Goal: Use online tool/utility: Utilize a website feature to perform a specific function

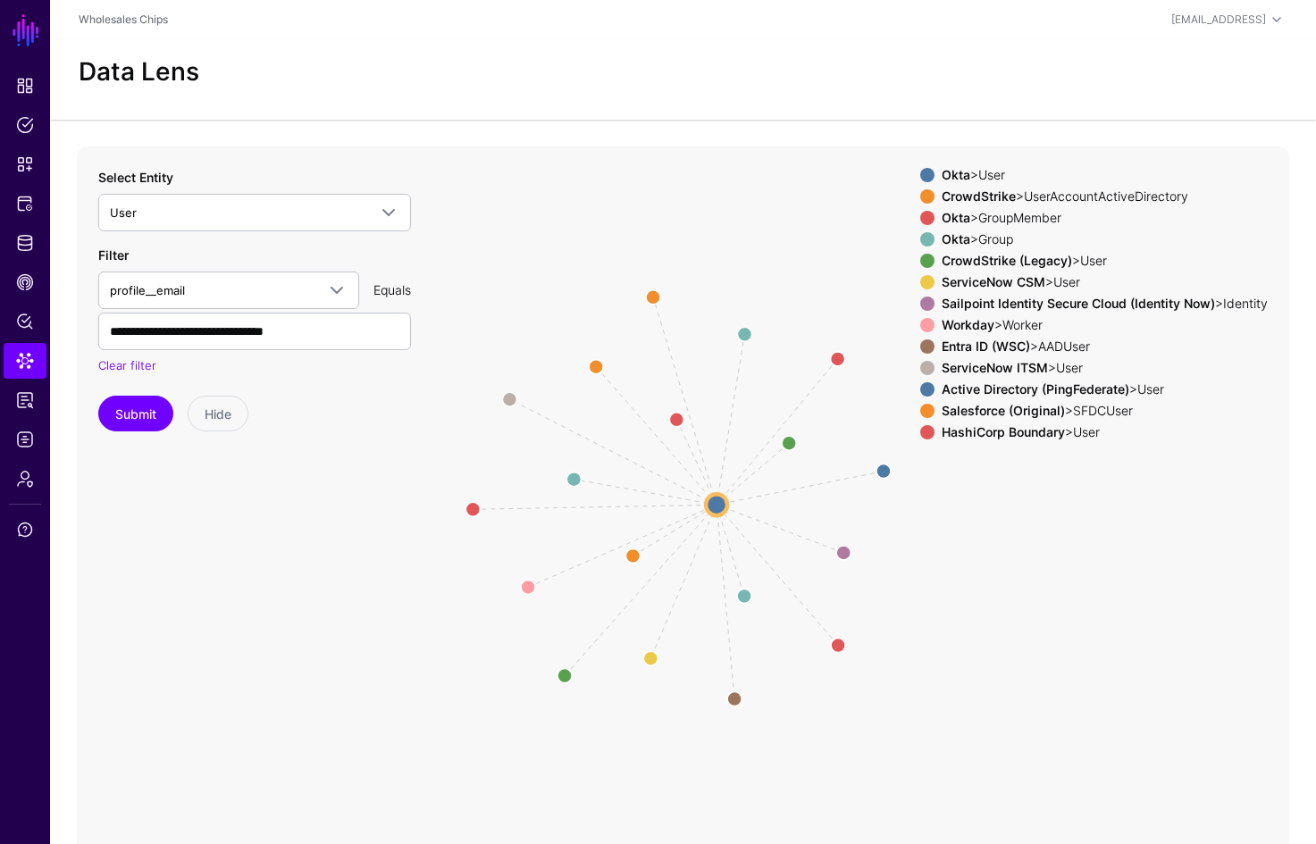
click at [963, 347] on strong "Entra ID (WSC)" at bounding box center [986, 346] width 88 height 15
click at [962, 332] on strong "Workday" at bounding box center [968, 324] width 53 height 15
click at [976, 305] on strong "Sailpoint Identity Secure Cloud (Identity Now)" at bounding box center [1078, 303] width 273 height 15
click at [978, 284] on strong "ServiceNow CSM" at bounding box center [994, 281] width 104 height 15
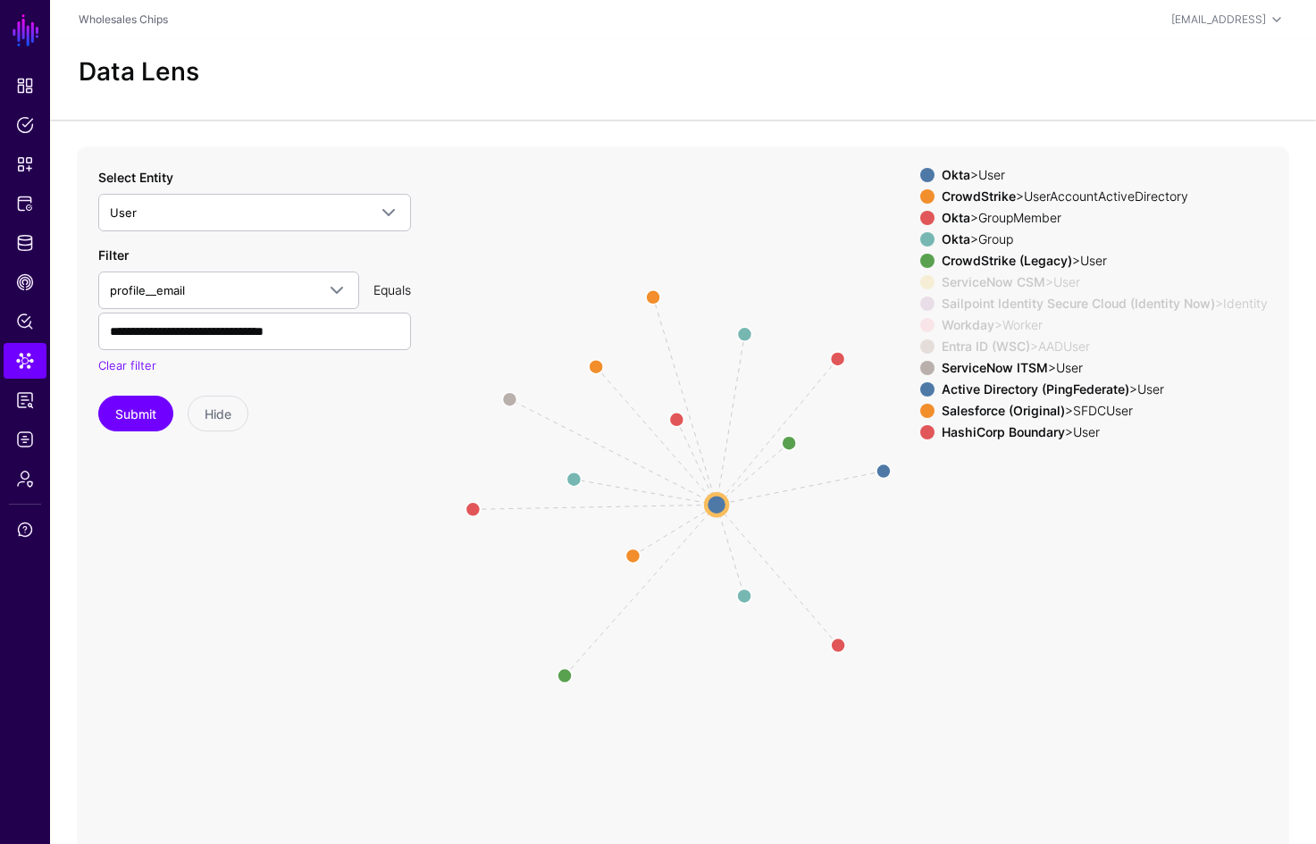
click at [978, 267] on strong "CrowdStrike (Legacy)" at bounding box center [1007, 260] width 130 height 15
click at [982, 196] on strong "CrowdStrike" at bounding box center [979, 196] width 74 height 15
click at [989, 223] on div "Okta > GroupMember" at bounding box center [1104, 218] width 333 height 14
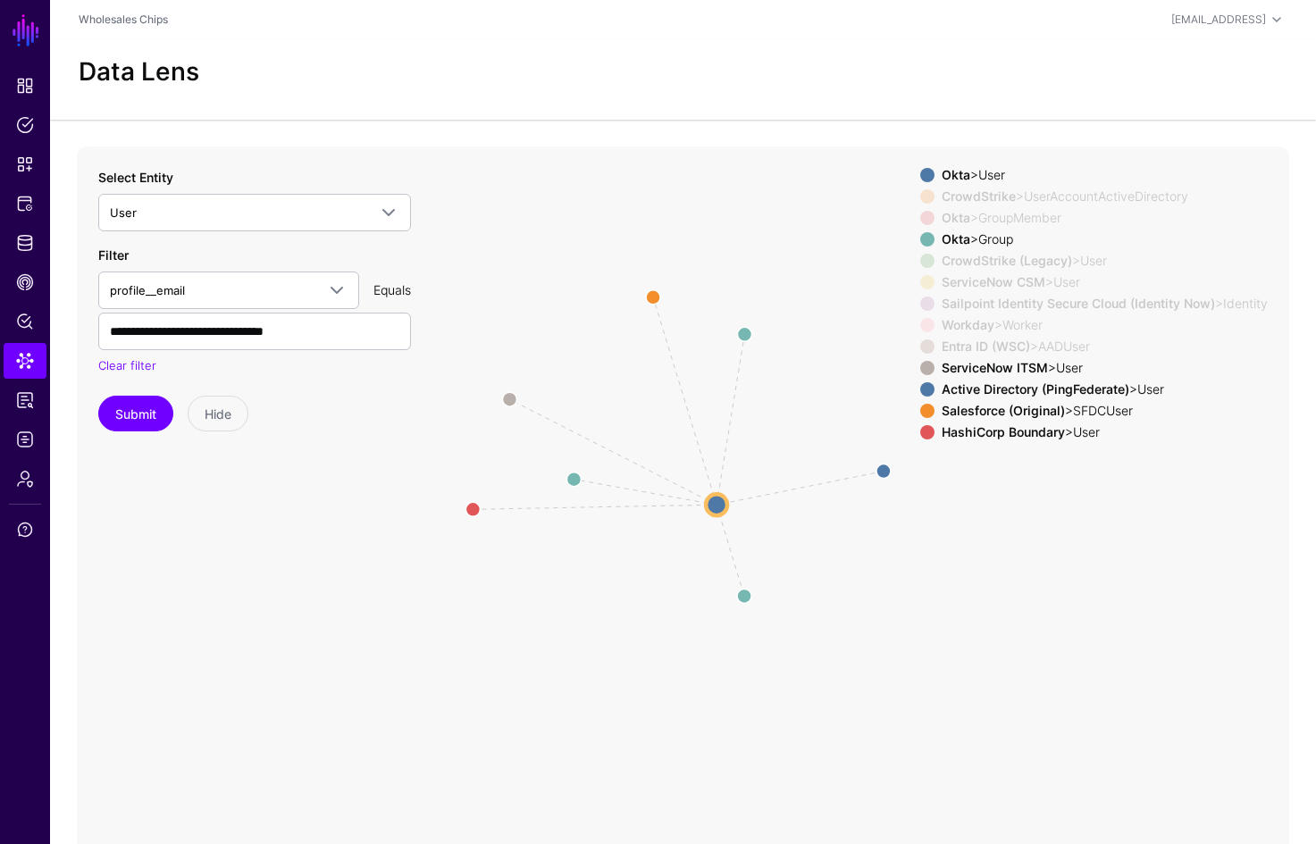
click at [991, 240] on div "Okta > Group" at bounding box center [1104, 239] width 333 height 14
click at [1008, 391] on strong "Active Directory (PingFederate)" at bounding box center [1036, 389] width 188 height 15
click at [1009, 409] on strong "Salesforce (Original)" at bounding box center [1003, 410] width 123 height 15
click at [963, 435] on strong "HashiCorp Boundary" at bounding box center [1003, 431] width 123 height 15
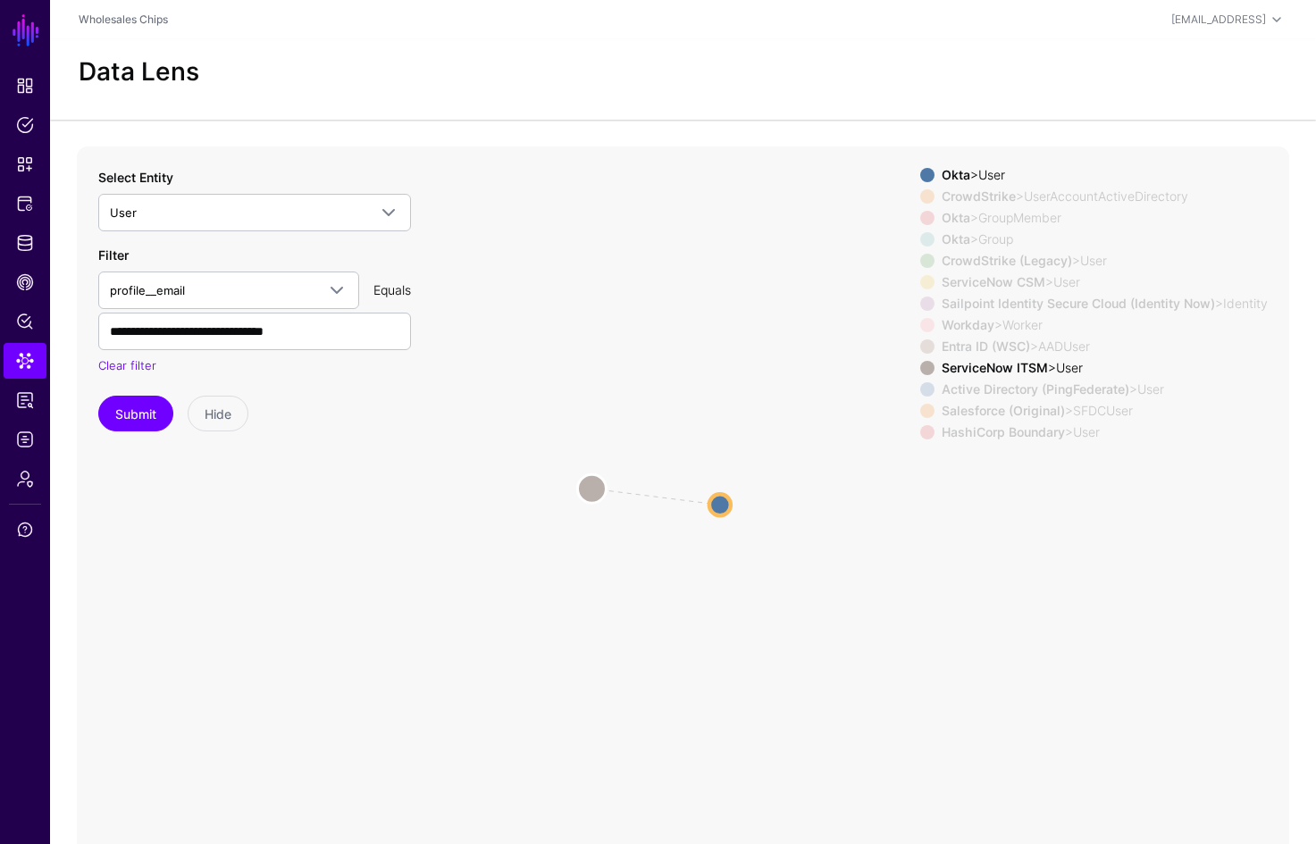
drag, startPoint x: 510, startPoint y: 401, endPoint x: 592, endPoint y: 491, distance: 121.4
click at [592, 491] on circle at bounding box center [591, 488] width 29 height 29
click at [655, 495] on icon "Member Member Member same_as same_as same_as same_as same_as same_as same_as sa…" at bounding box center [683, 504] width 1213 height 715
click at [585, 490] on circle at bounding box center [589, 487] width 29 height 29
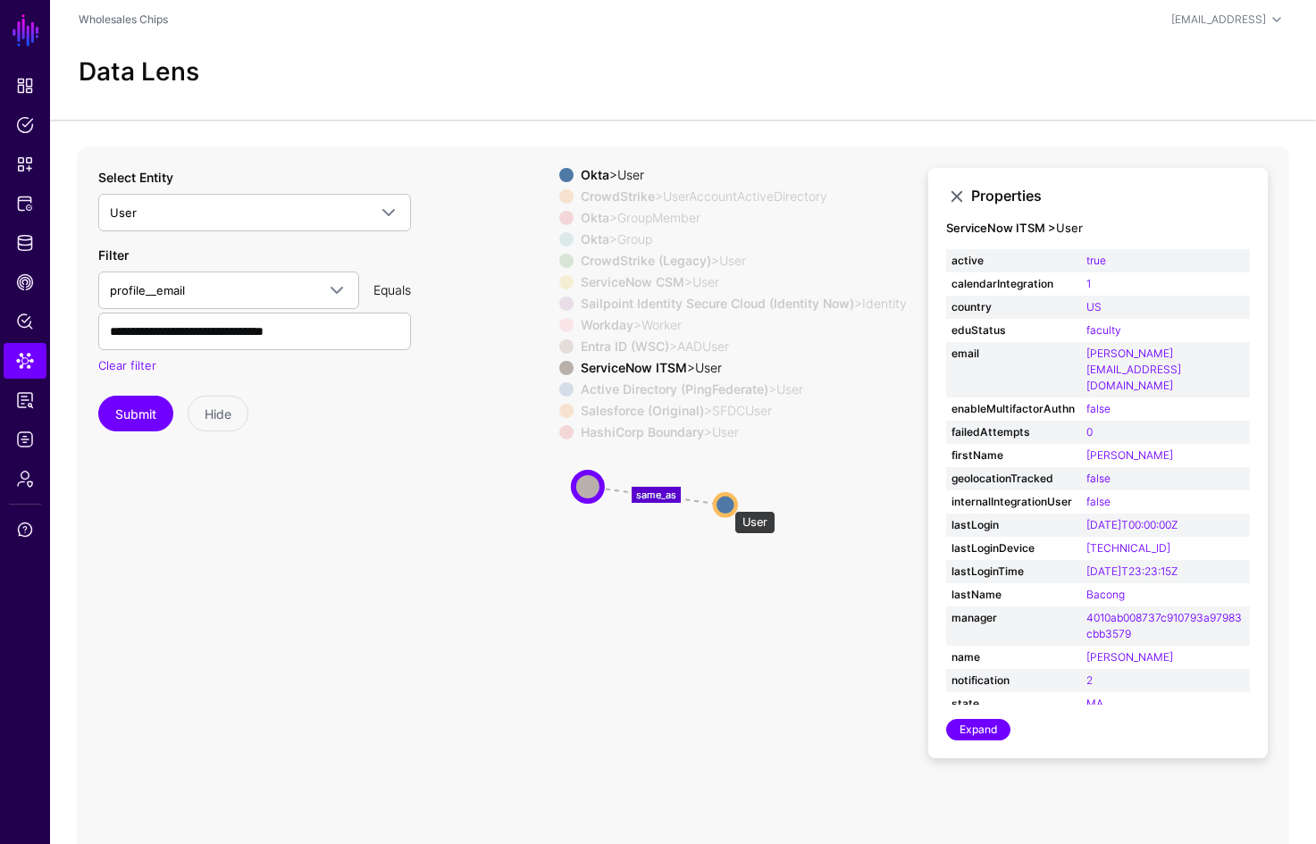
click at [726, 502] on circle at bounding box center [725, 504] width 21 height 21
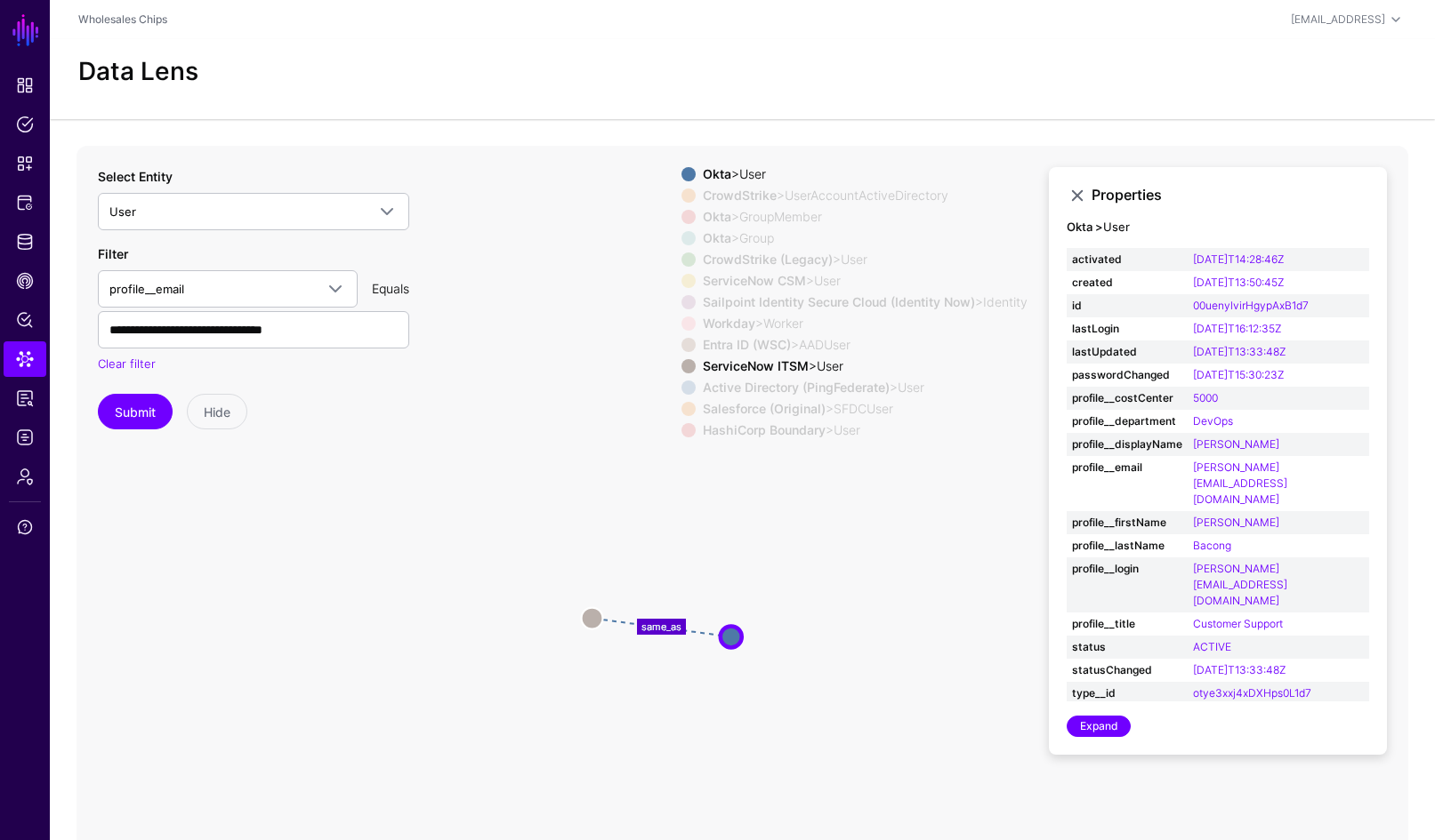
drag, startPoint x: 611, startPoint y: 430, endPoint x: 621, endPoint y: 564, distance: 134.4
click at [621, 564] on icon "Group Group Group same_as same_as same_as same_as Member Member Member same_as …" at bounding box center [680, 502] width 1208 height 712
click at [845, 589] on icon "Group Group Group same_as same_as same_as same_as Member Member Member same_as …" at bounding box center [680, 502] width 1208 height 712
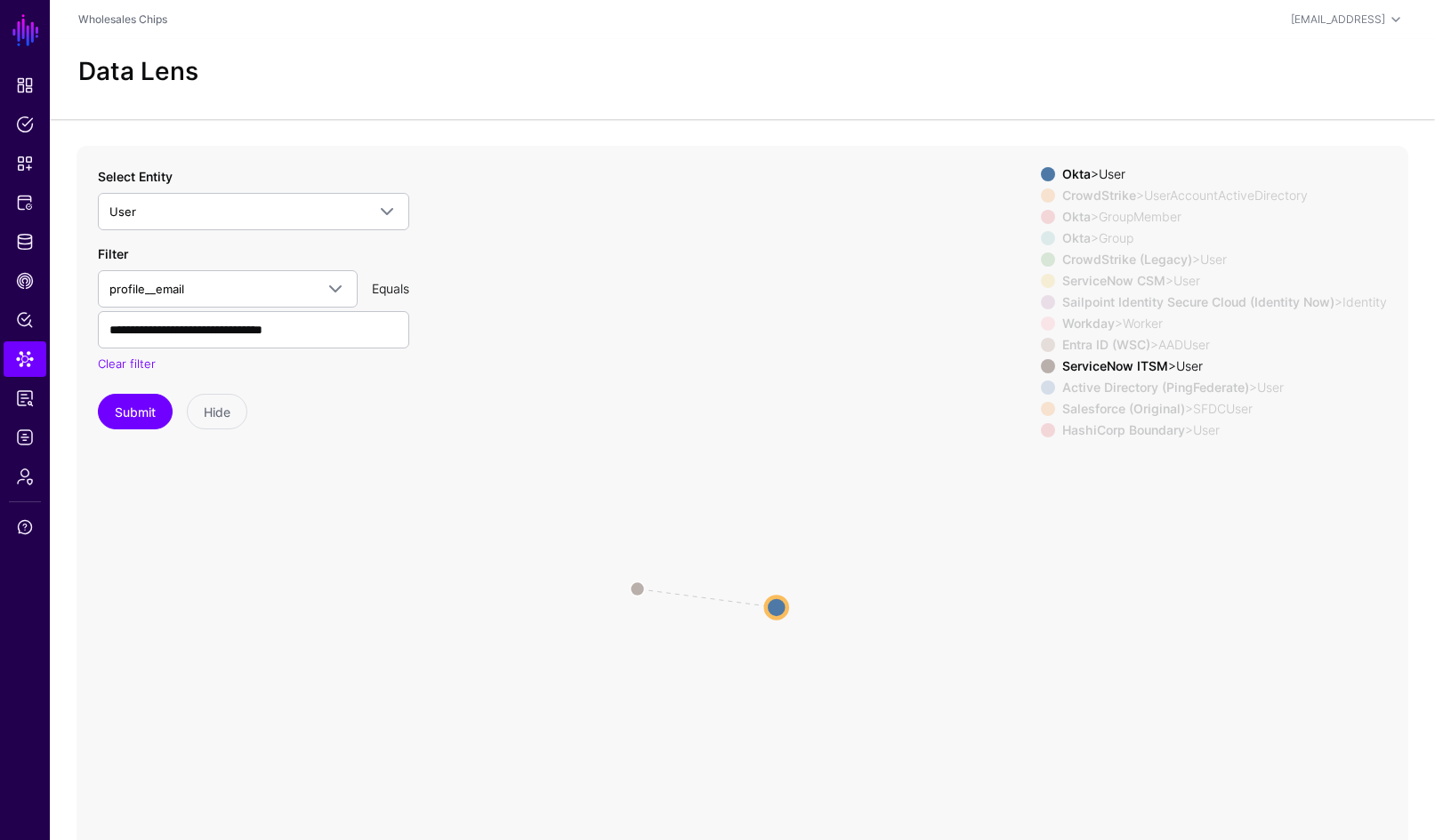
drag, startPoint x: 776, startPoint y: 413, endPoint x: 726, endPoint y: 504, distance: 103.8
click at [726, 504] on icon "Group Group Group same_as same_as same_as same_as Member Member Member same_as …" at bounding box center [680, 502] width 1208 height 712
click at [377, 213] on span at bounding box center [386, 211] width 21 height 21
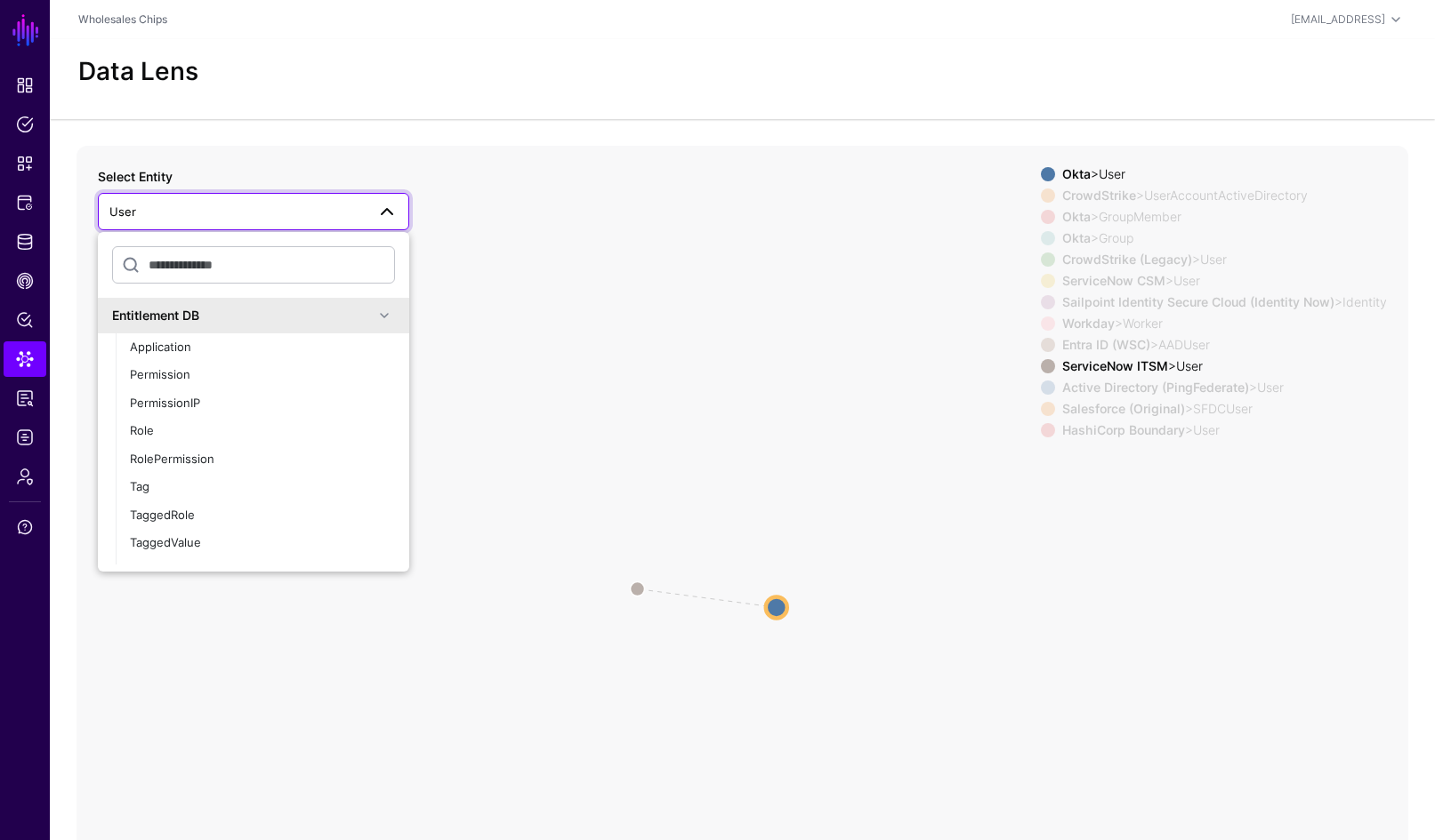
click at [373, 314] on span at bounding box center [383, 315] width 21 height 21
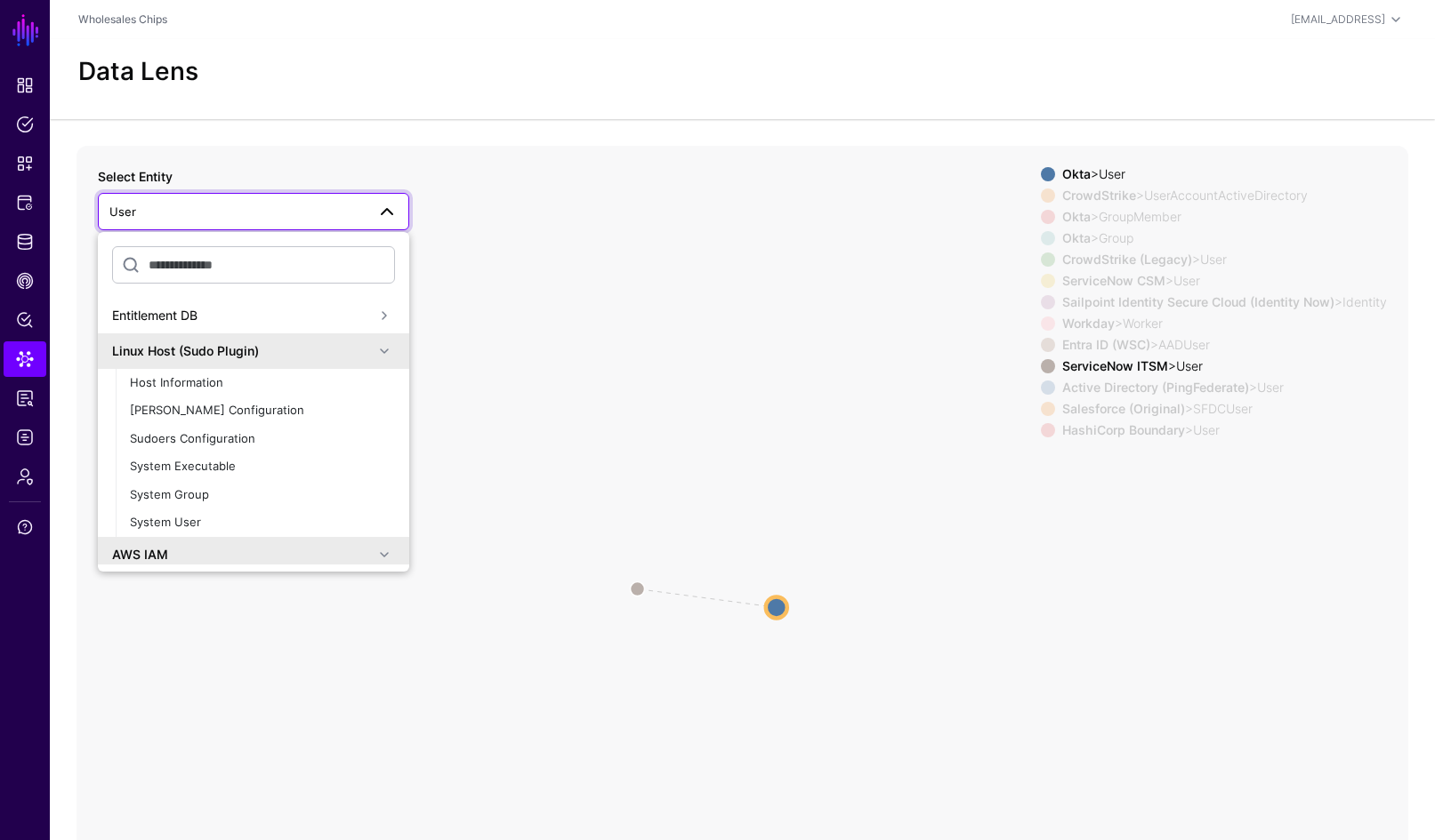
click at [380, 347] on span at bounding box center [383, 350] width 21 height 21
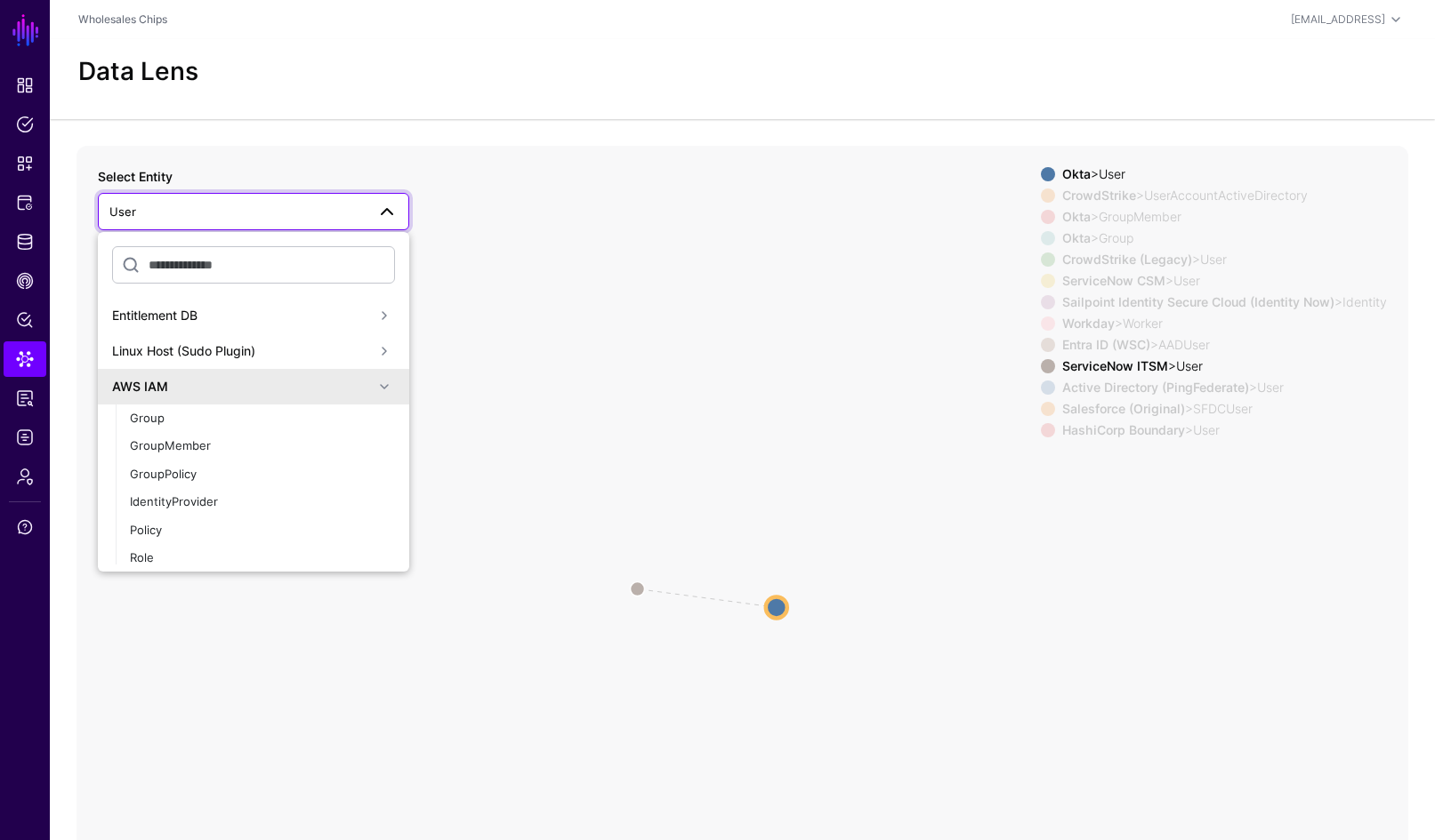
click at [379, 389] on span at bounding box center [383, 386] width 21 height 21
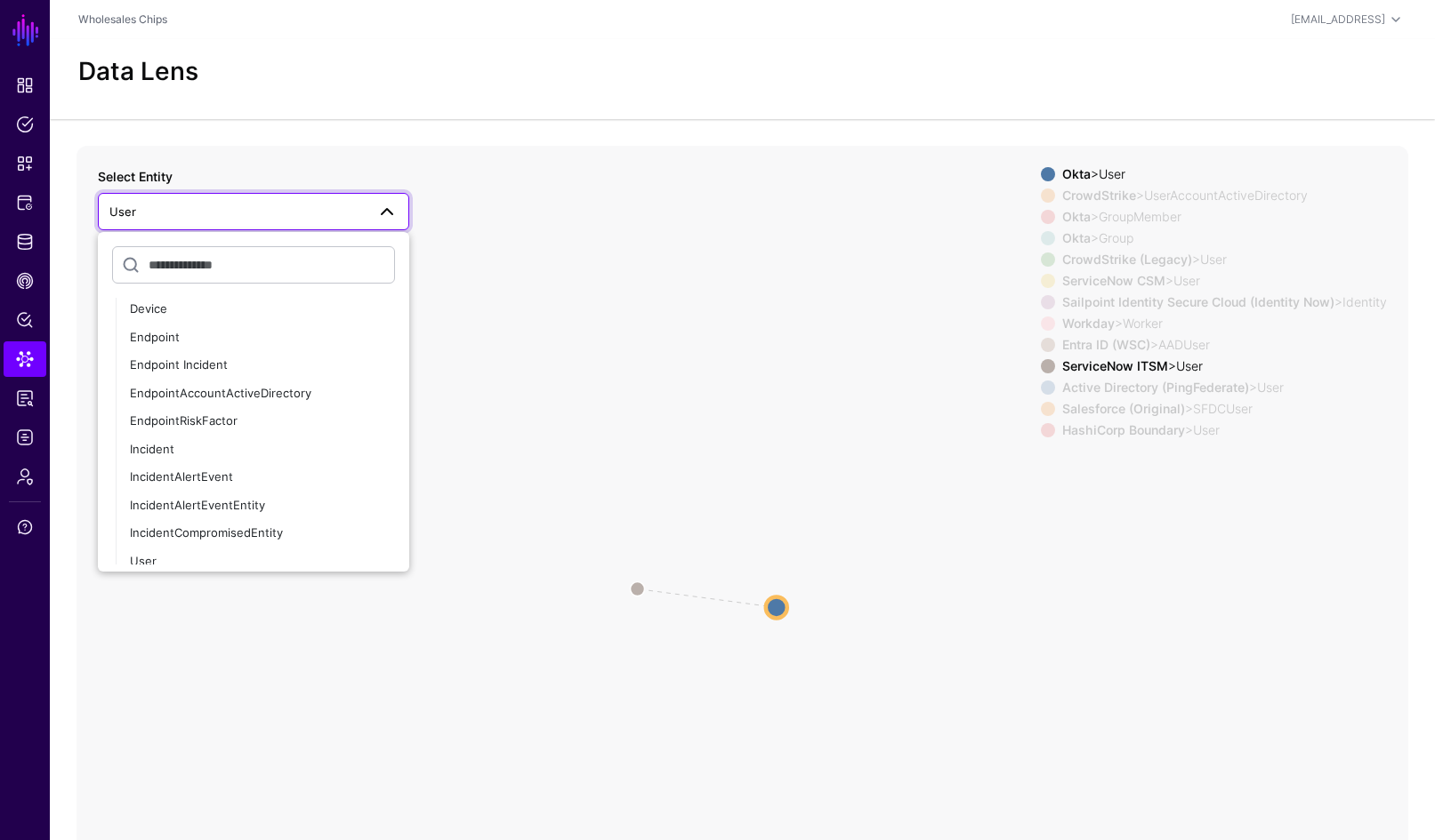
scroll to position [46, 0]
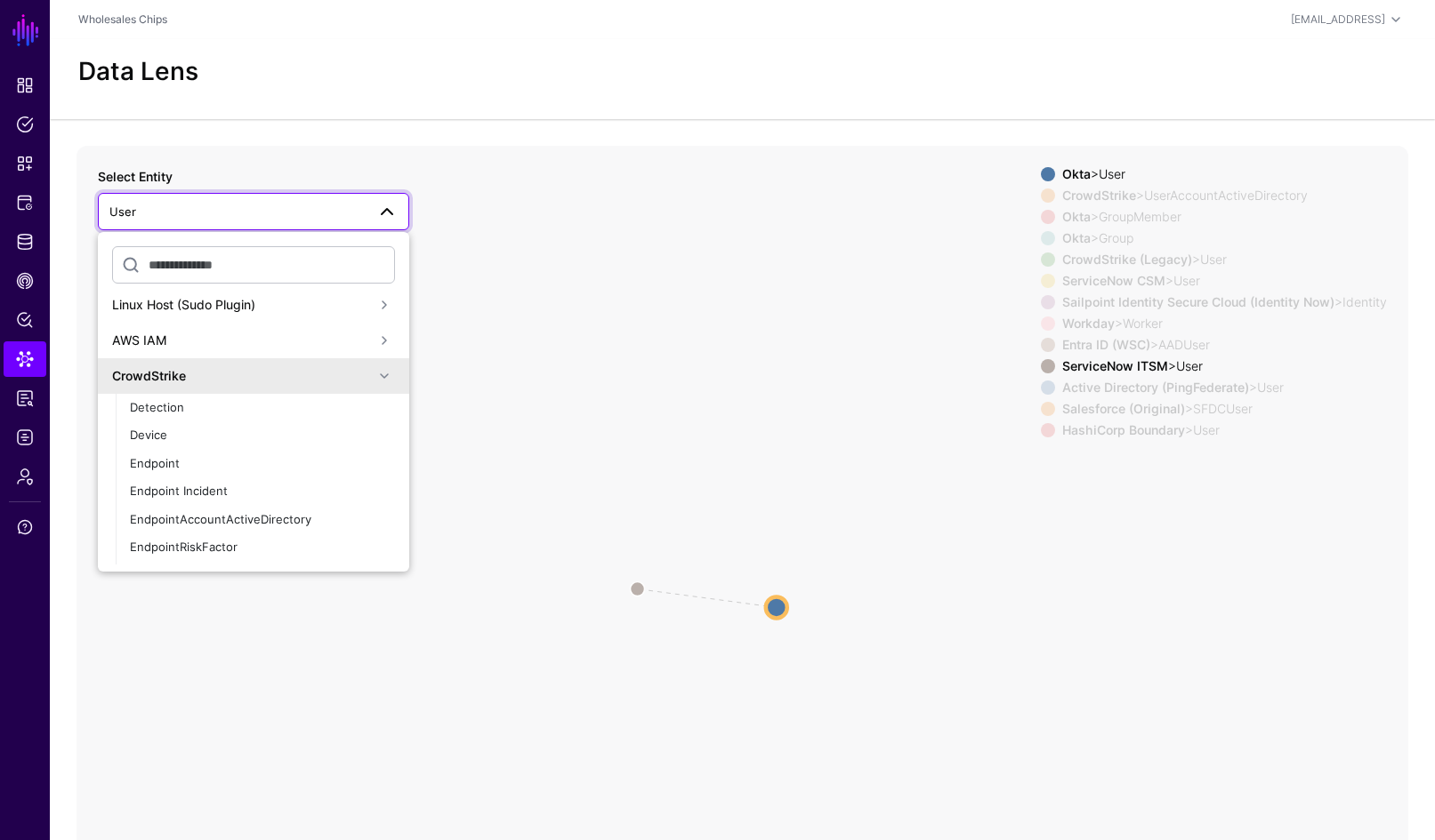
click at [380, 376] on span at bounding box center [383, 375] width 21 height 21
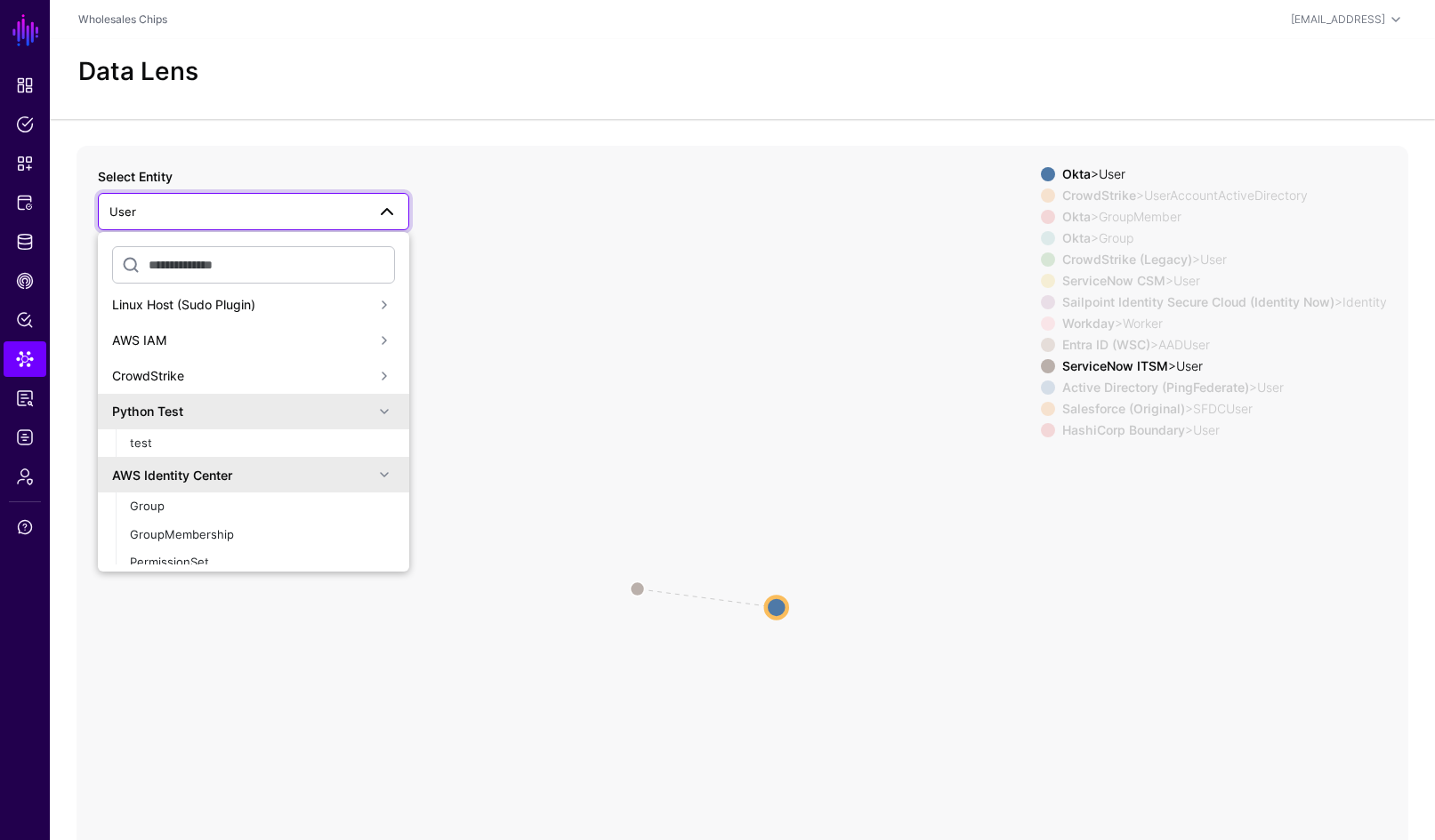
click at [381, 411] on div "Python Test" at bounding box center [253, 412] width 312 height 36
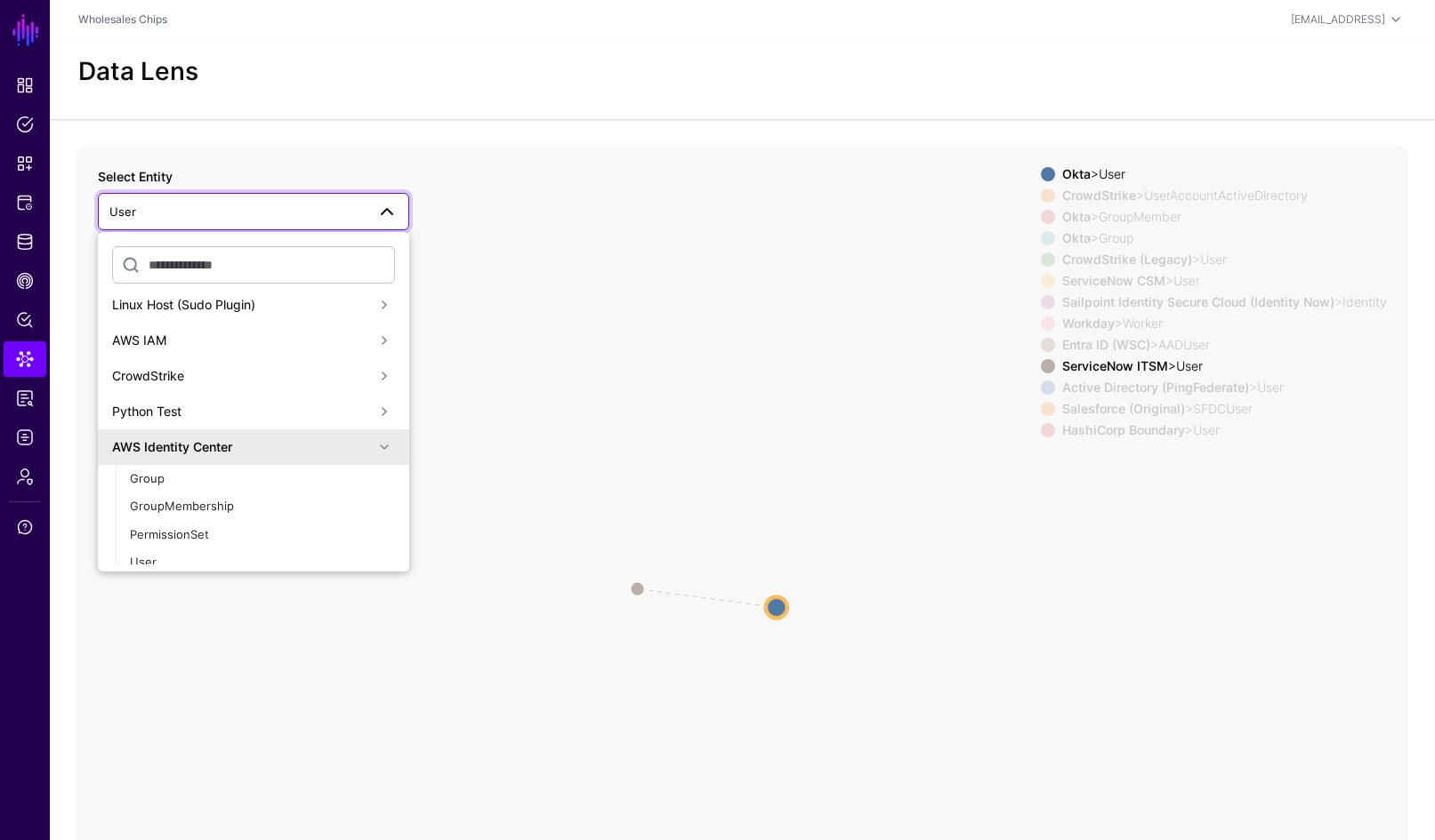
click at [379, 437] on span at bounding box center [383, 447] width 21 height 21
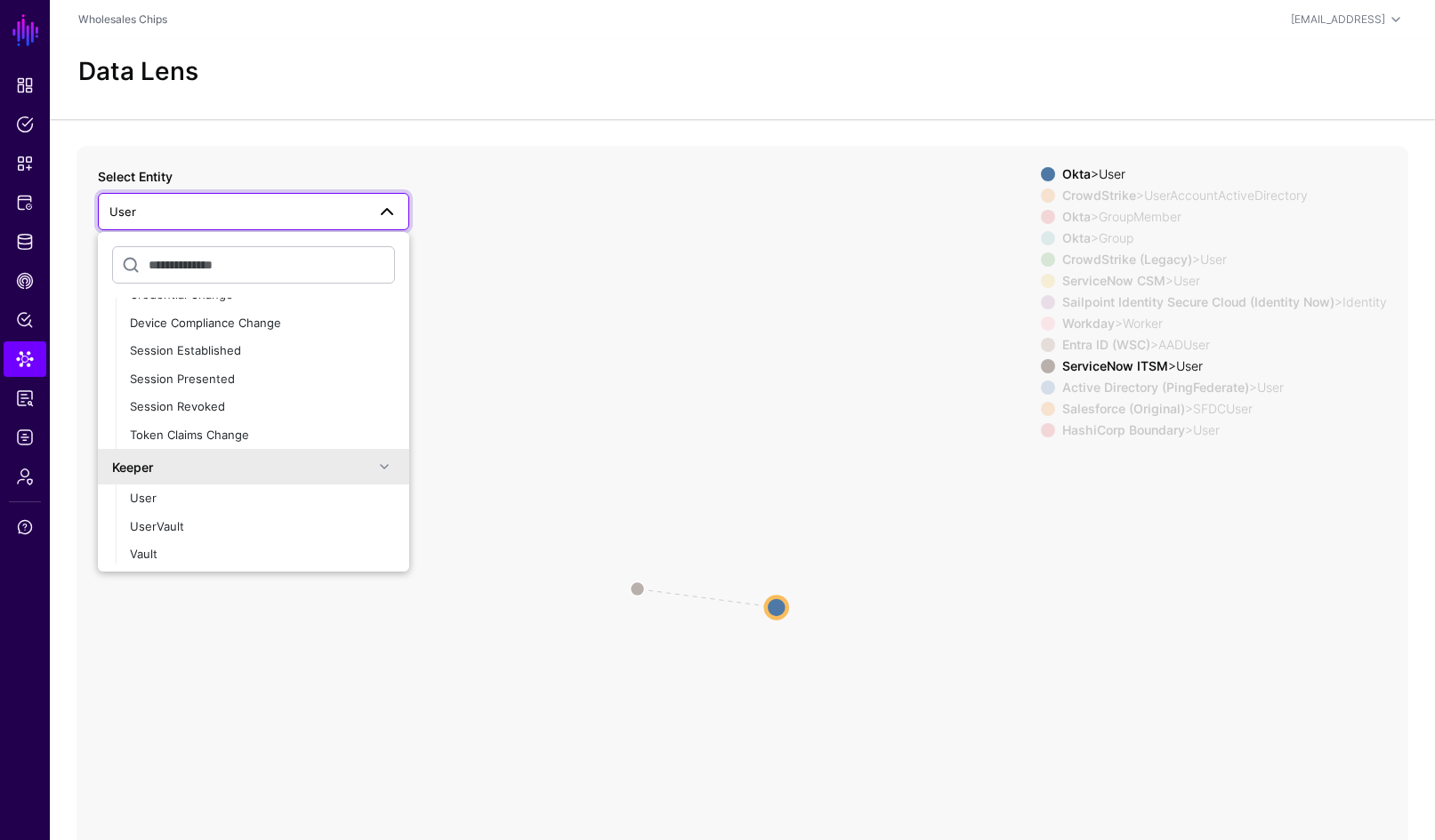
scroll to position [166, 0]
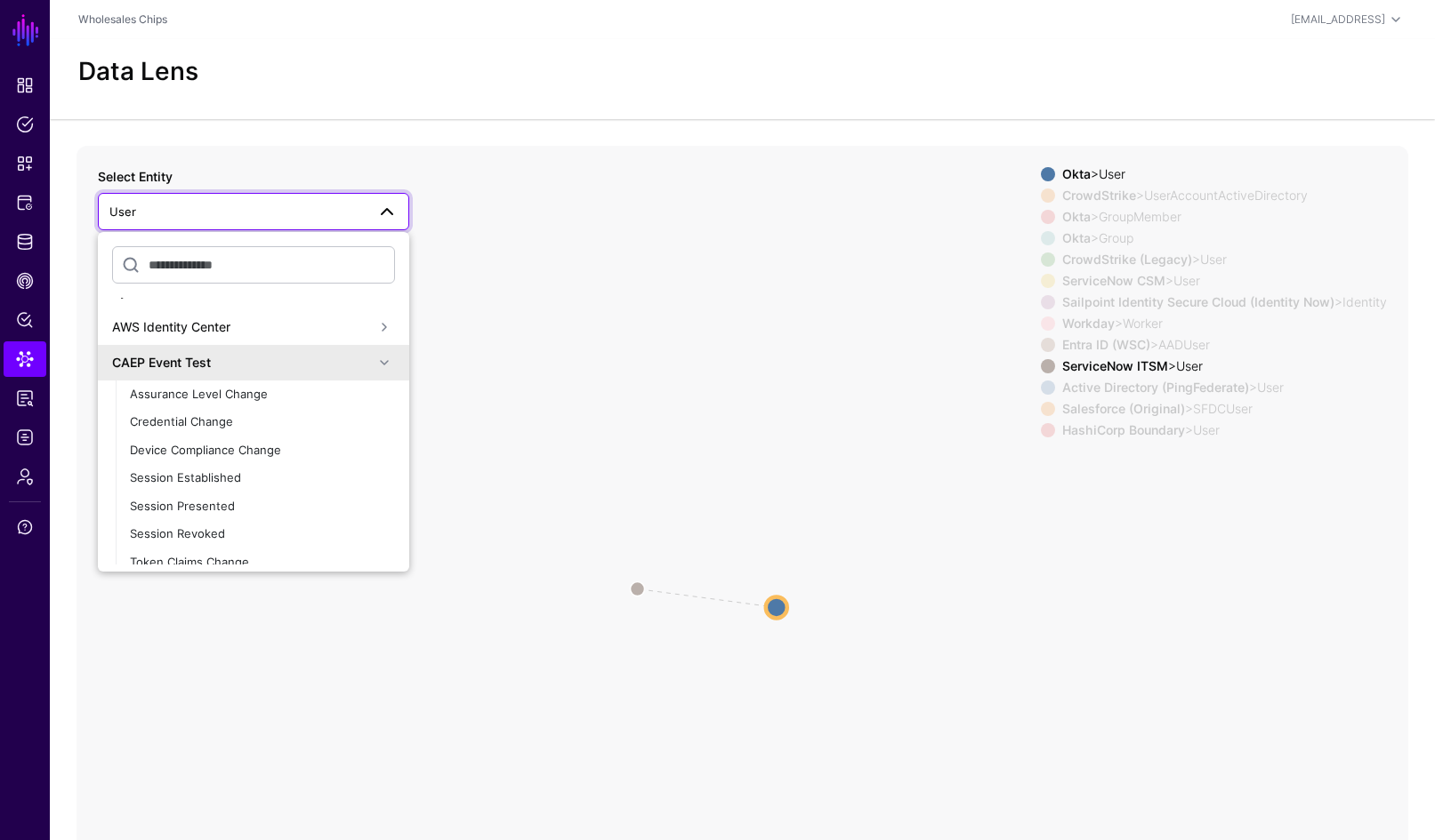
click at [373, 355] on span at bounding box center [383, 362] width 21 height 21
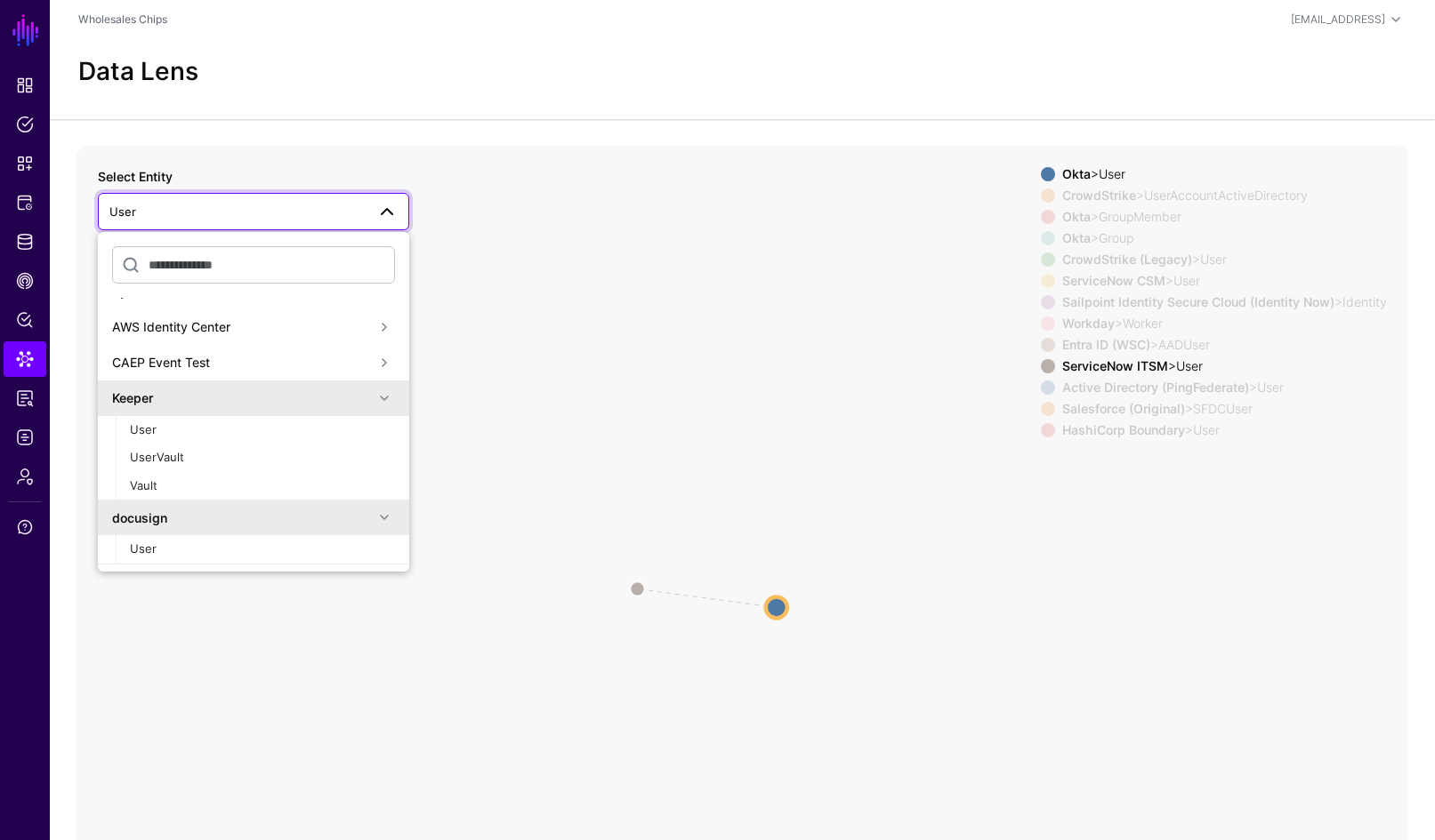
click at [373, 399] on span at bounding box center [383, 398] width 21 height 21
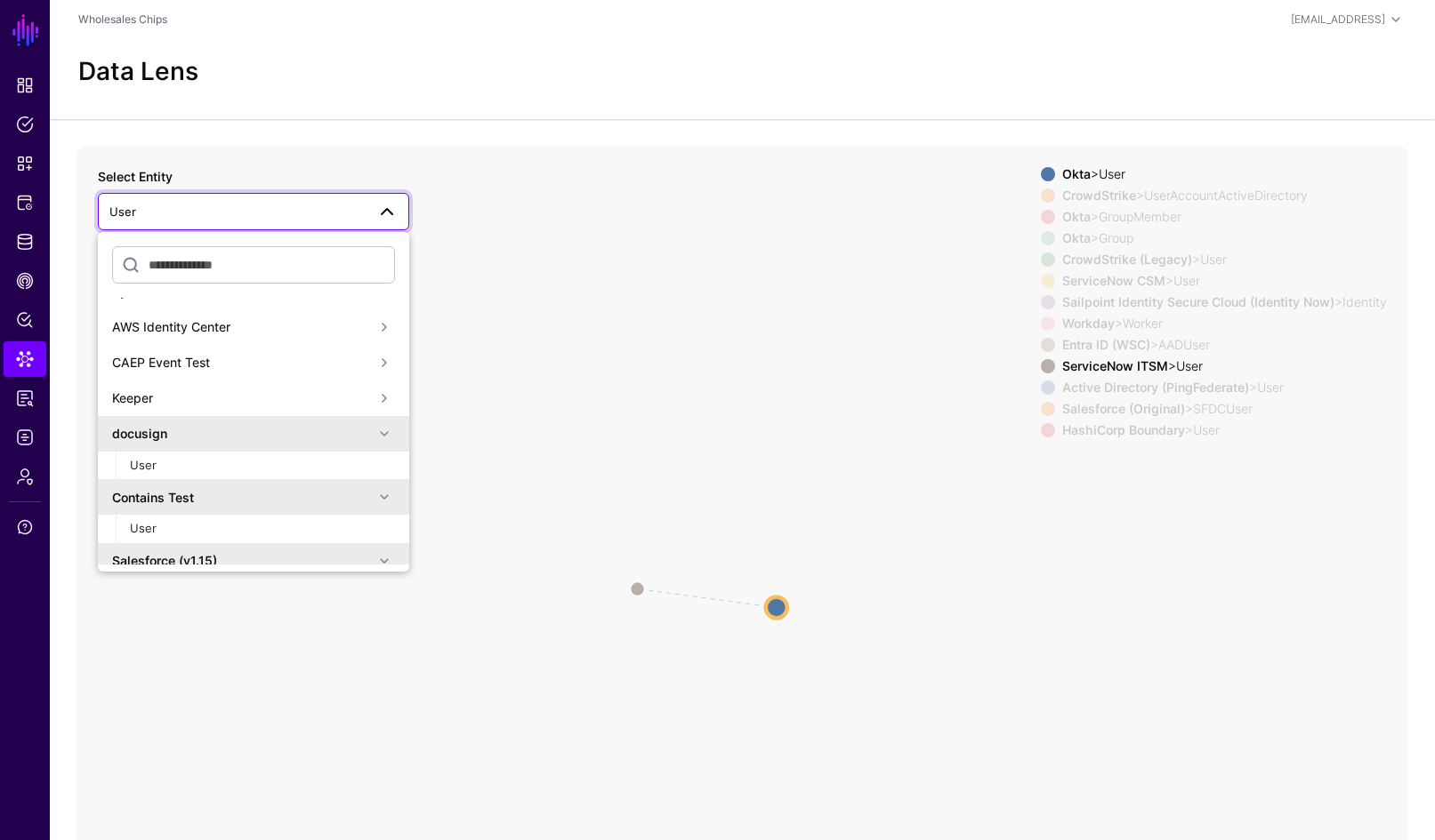
click at [380, 442] on span at bounding box center [383, 433] width 21 height 21
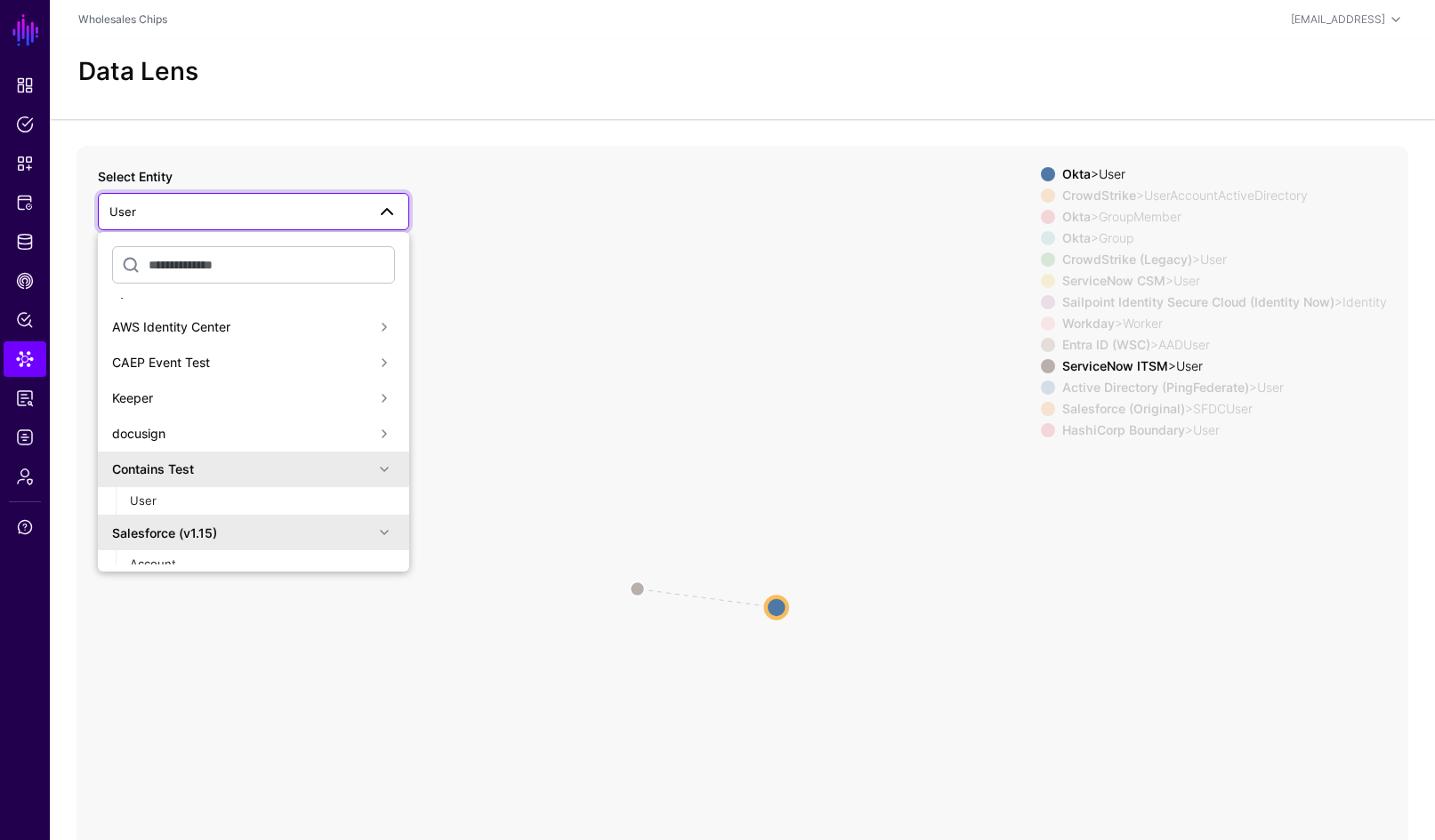
click at [378, 462] on span at bounding box center [383, 469] width 21 height 21
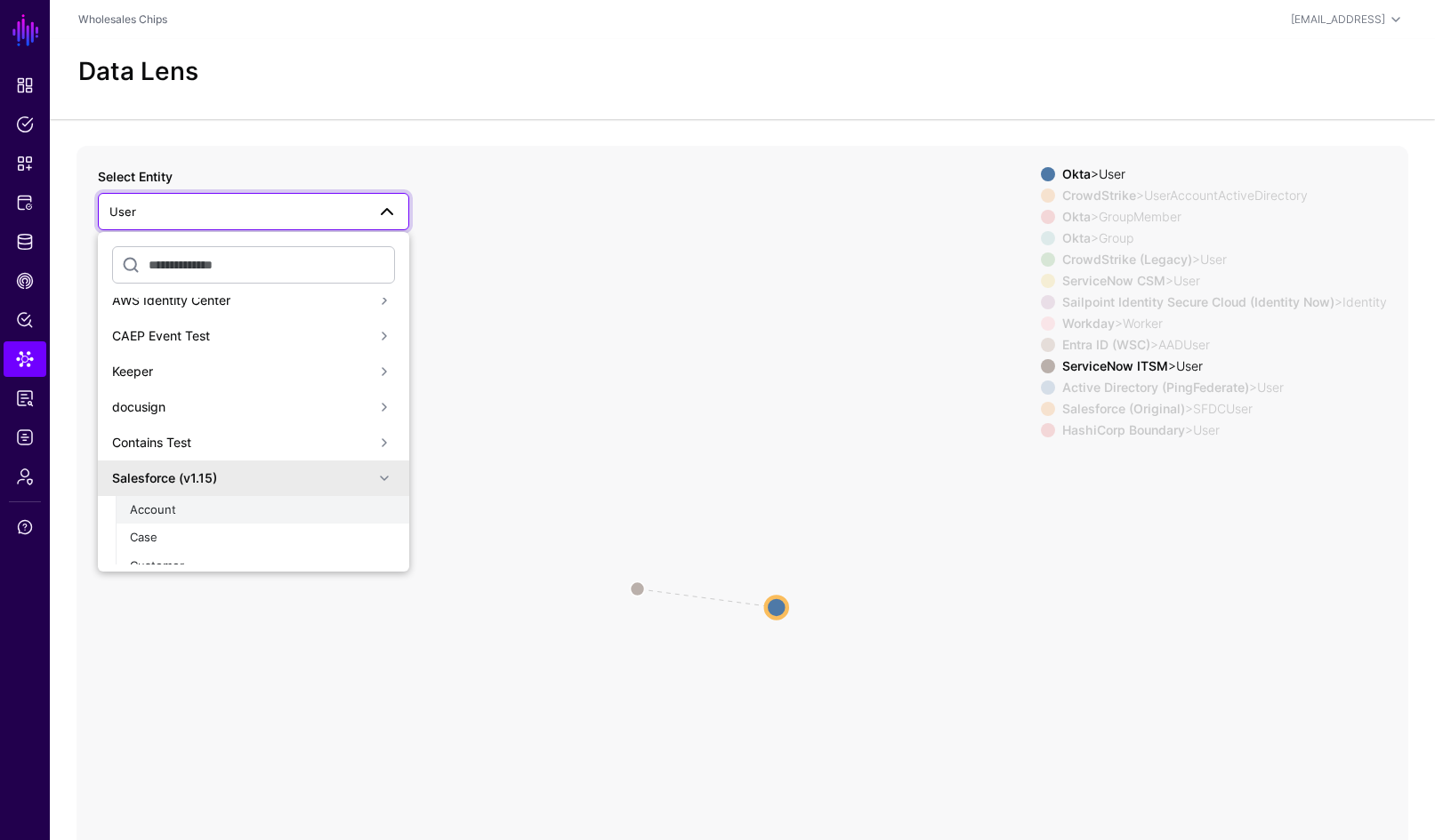
scroll to position [305, 0]
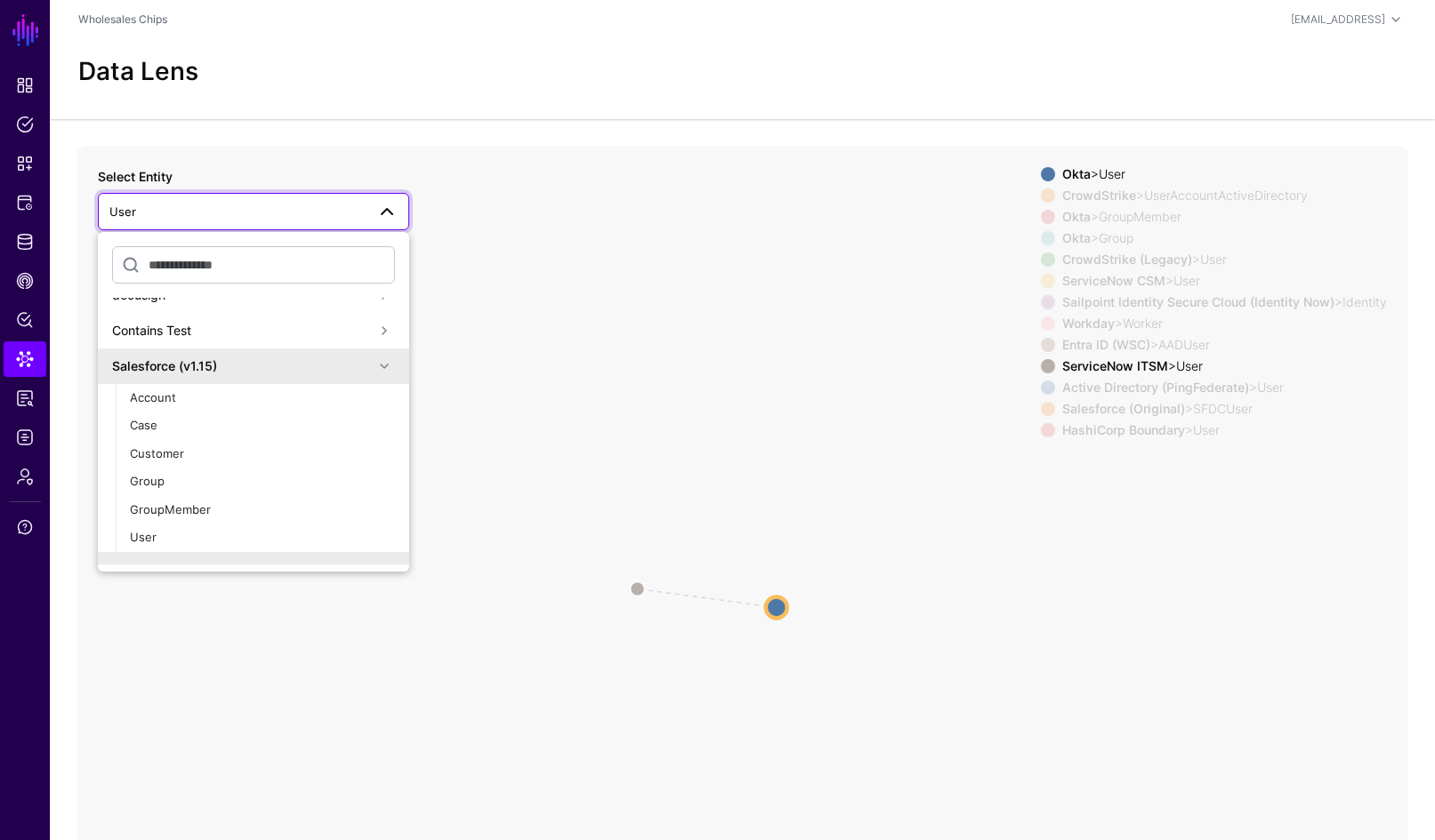
click at [377, 366] on span at bounding box center [383, 365] width 21 height 21
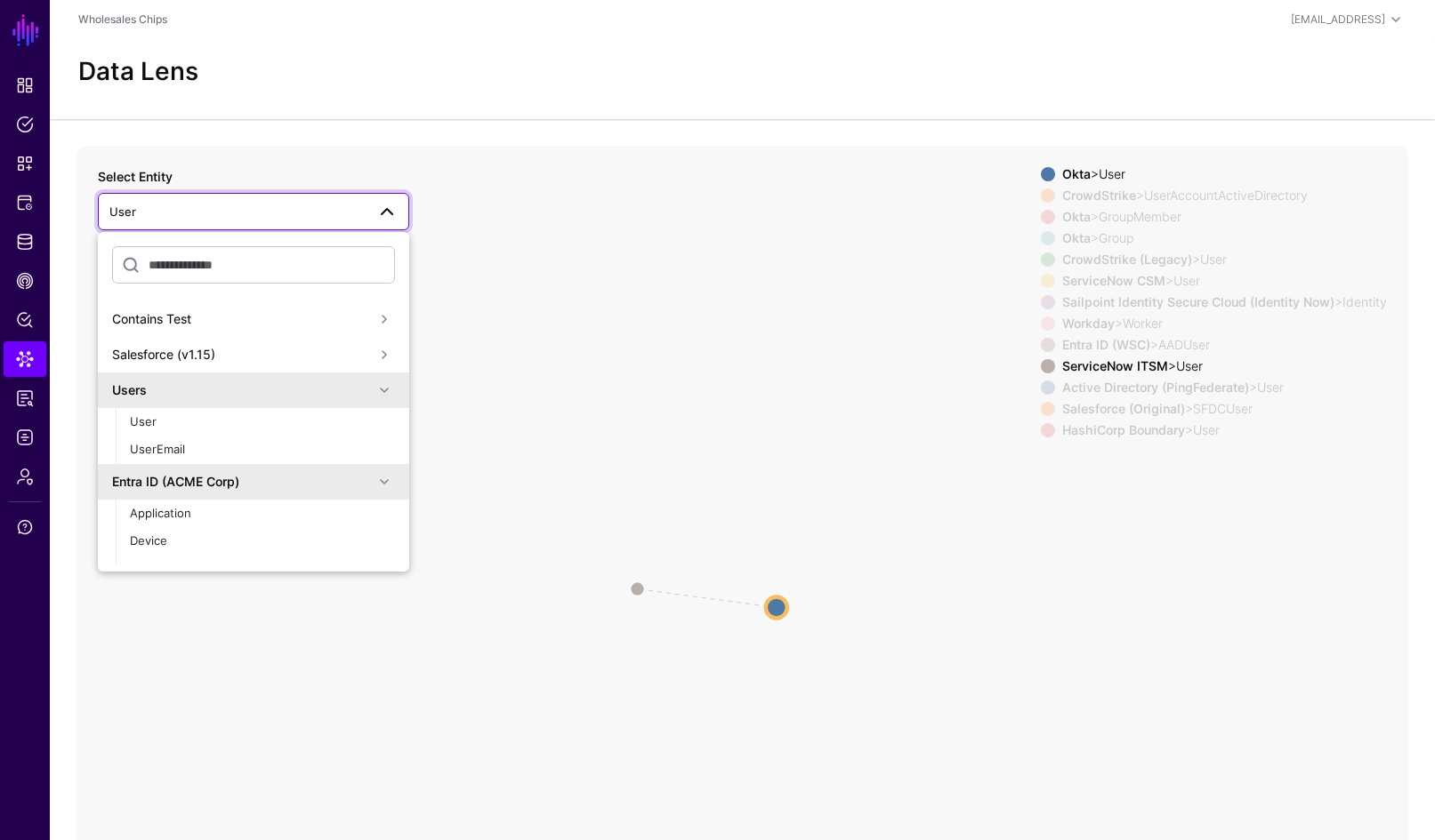
scroll to position [331, 0]
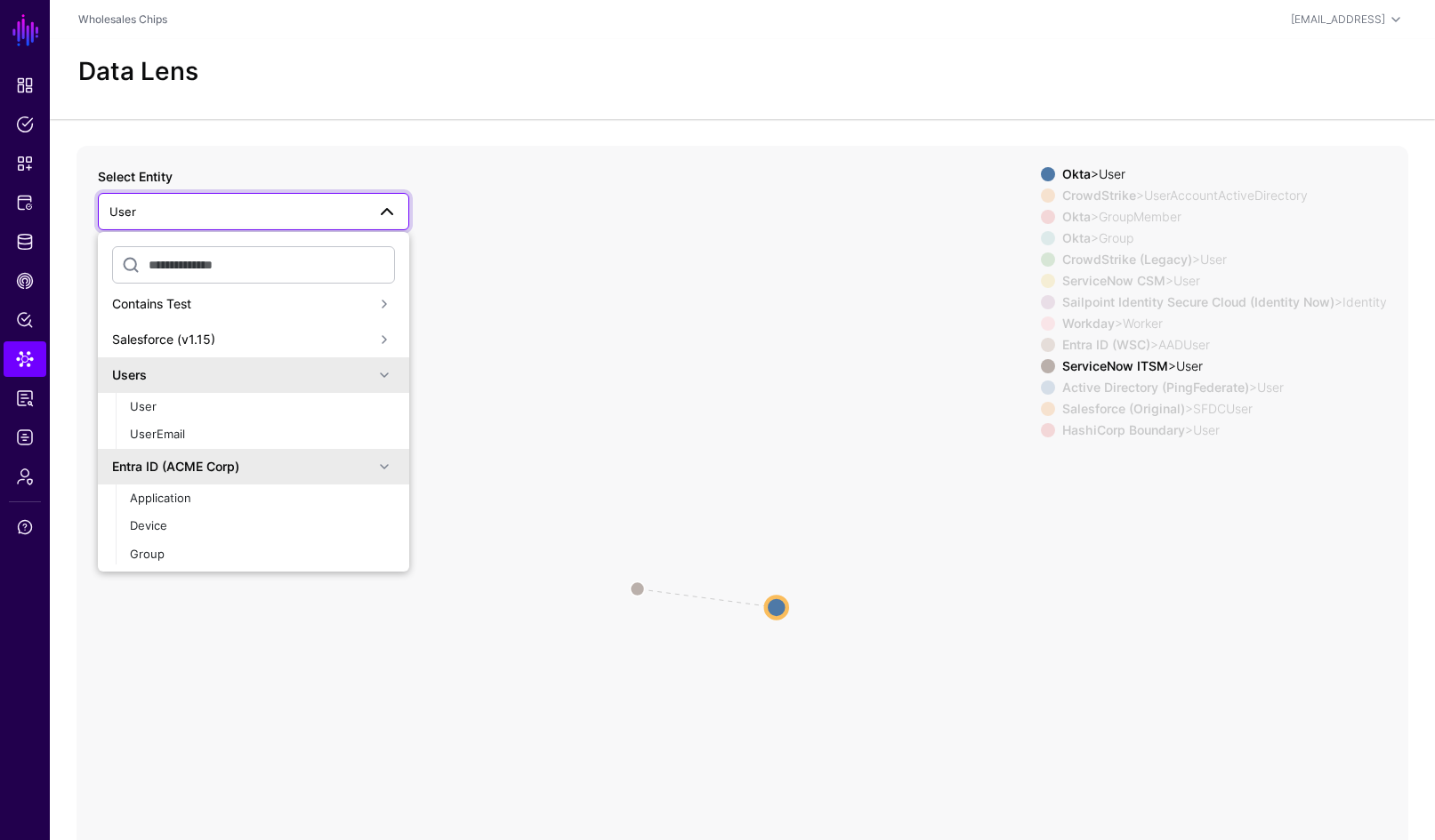
click at [373, 372] on span at bounding box center [383, 374] width 21 height 21
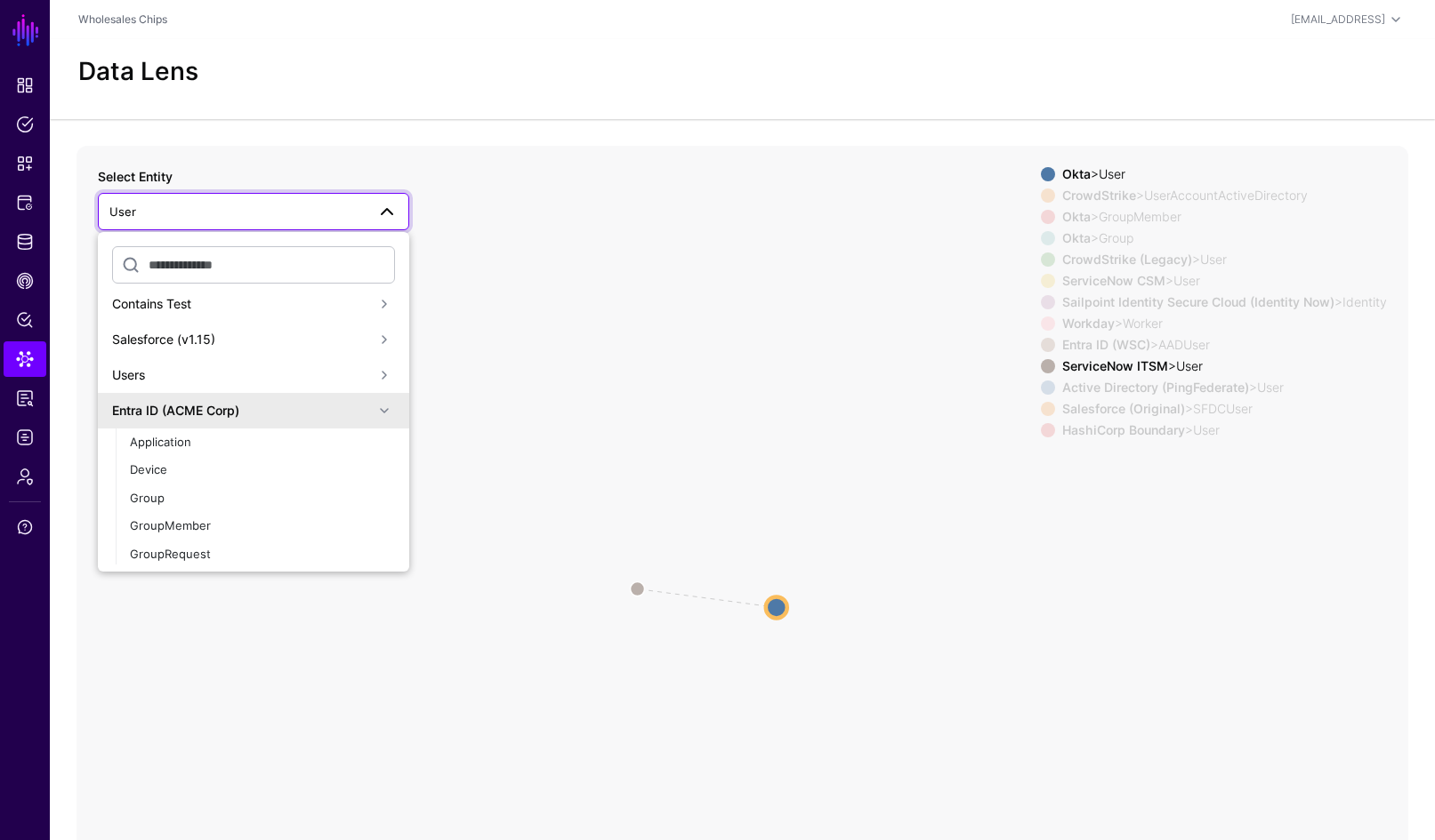
click at [376, 412] on span at bounding box center [383, 410] width 21 height 21
click at [377, 412] on span at bounding box center [383, 412] width 21 height 21
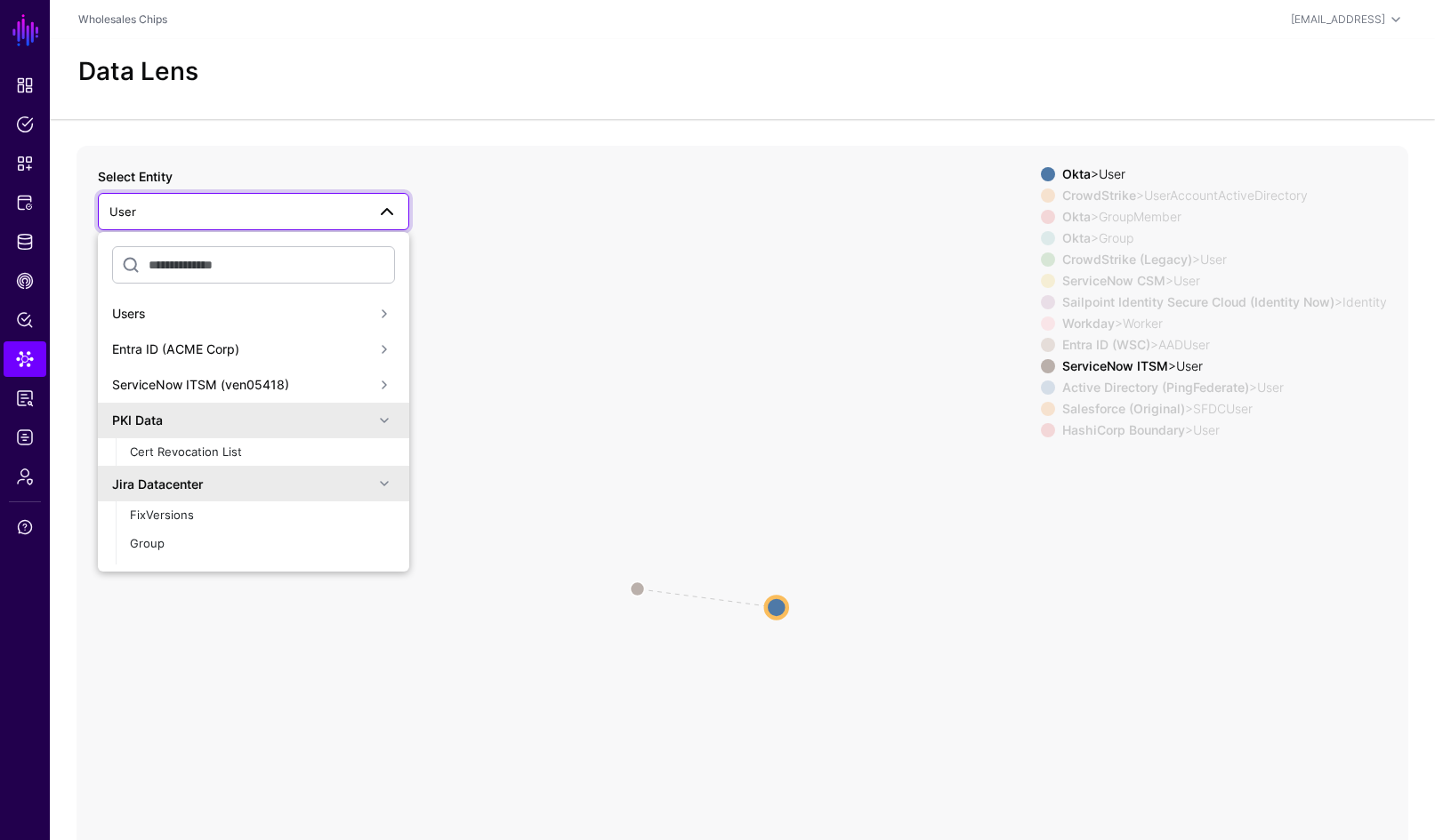
scroll to position [397, 0]
click at [375, 414] on span at bounding box center [383, 415] width 21 height 21
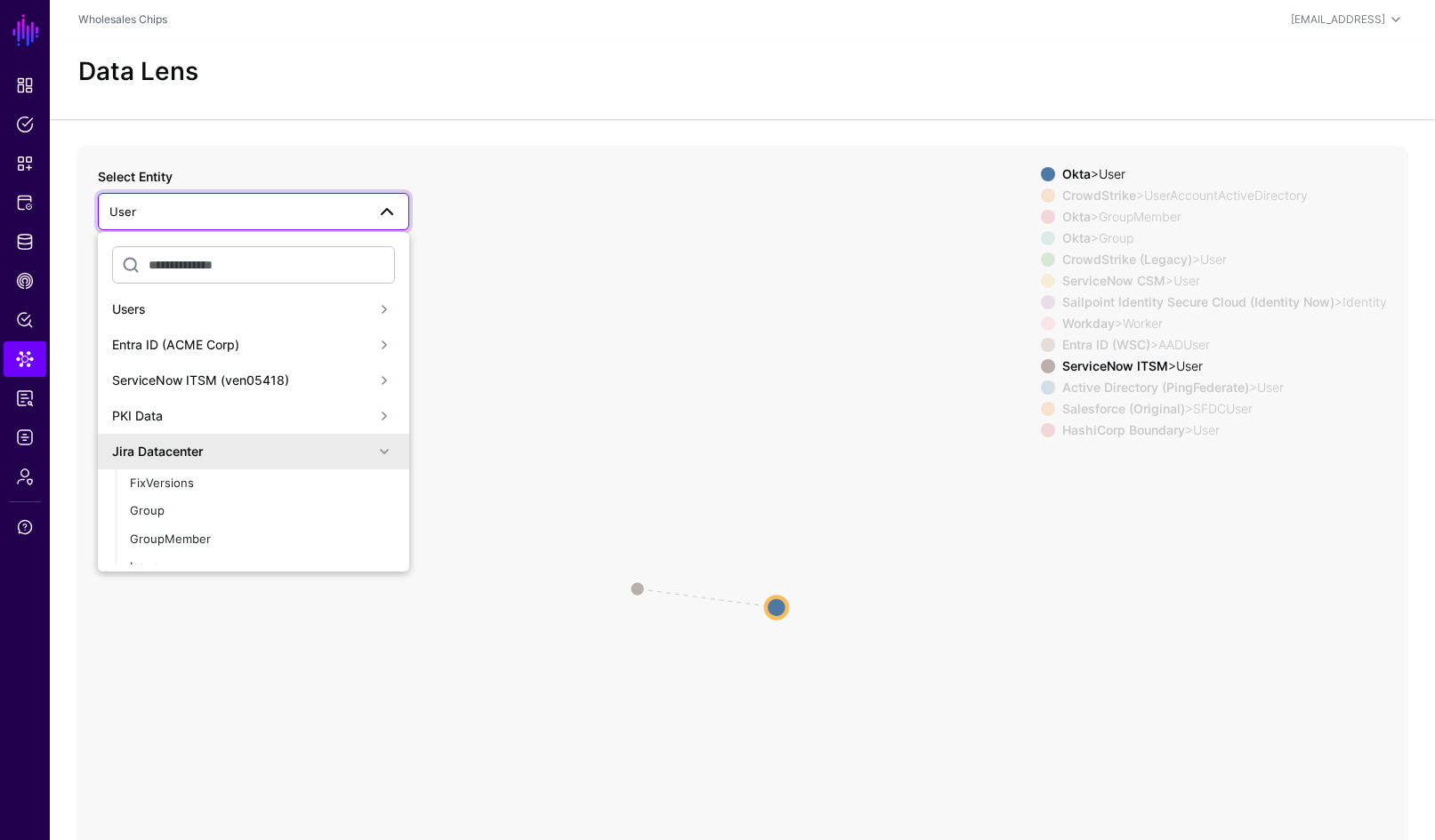
click at [376, 446] on span at bounding box center [383, 451] width 21 height 21
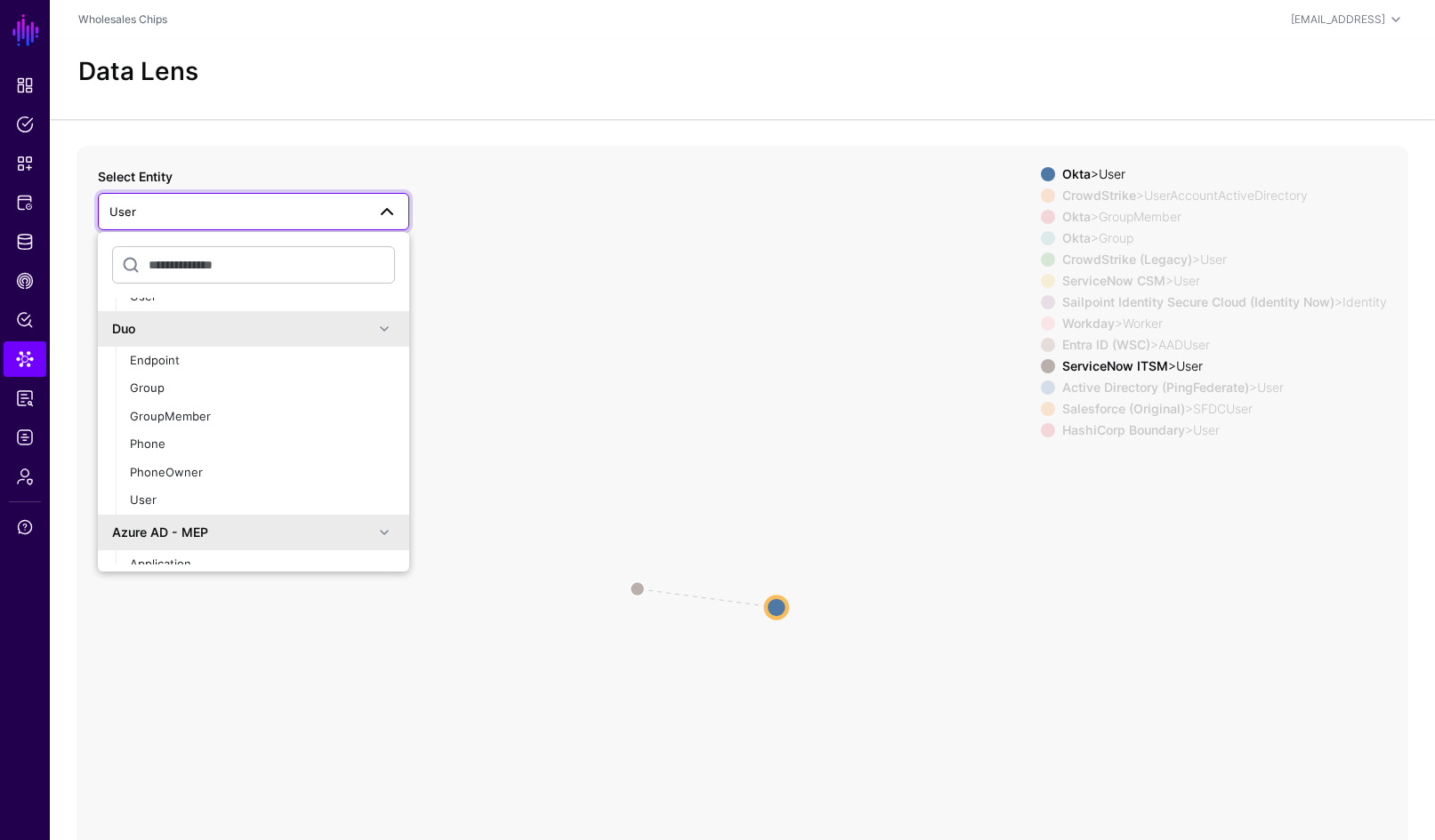
scroll to position [2482, 0]
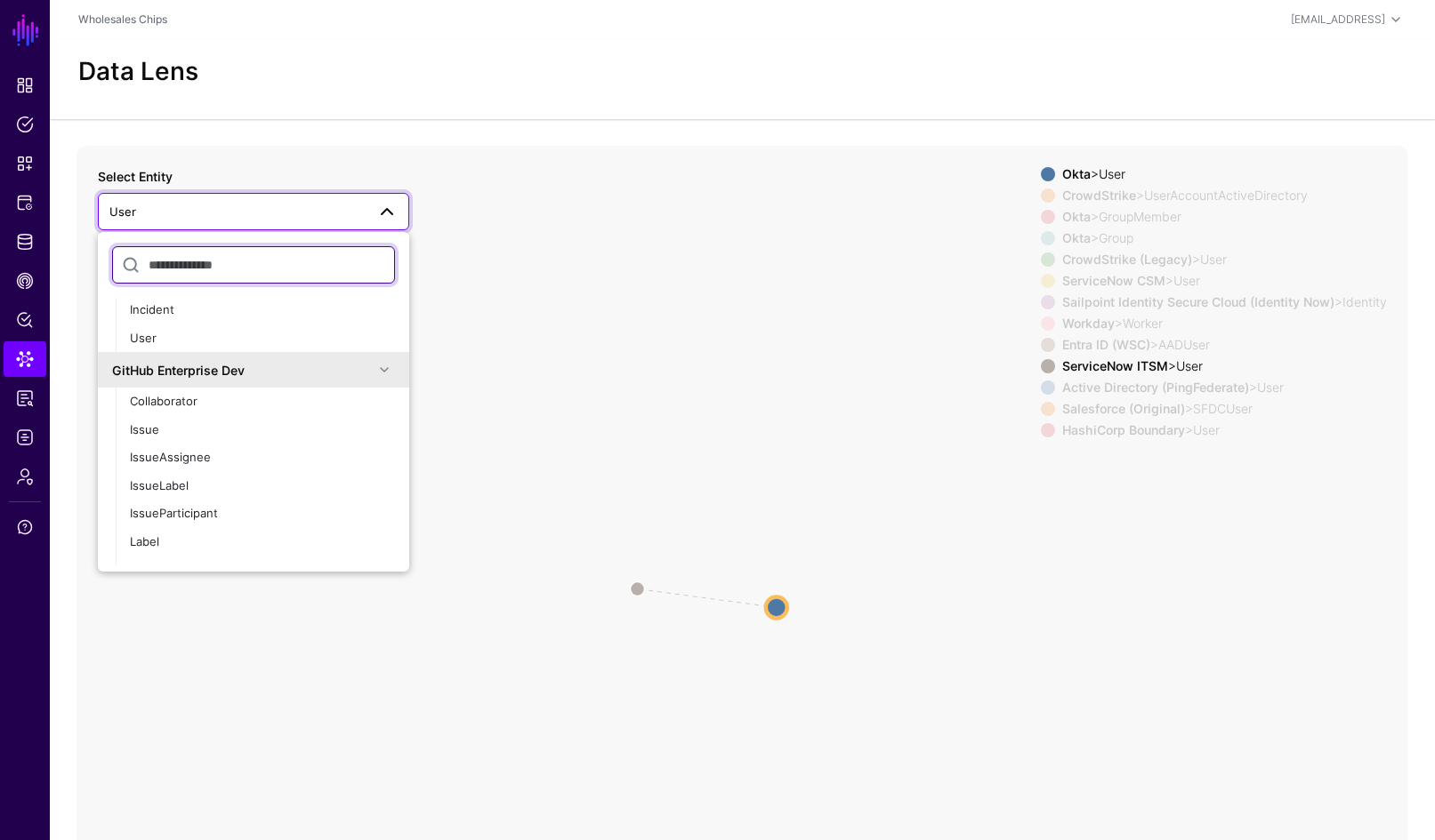
click at [291, 265] on input "text" at bounding box center [254, 266] width 283 height 38
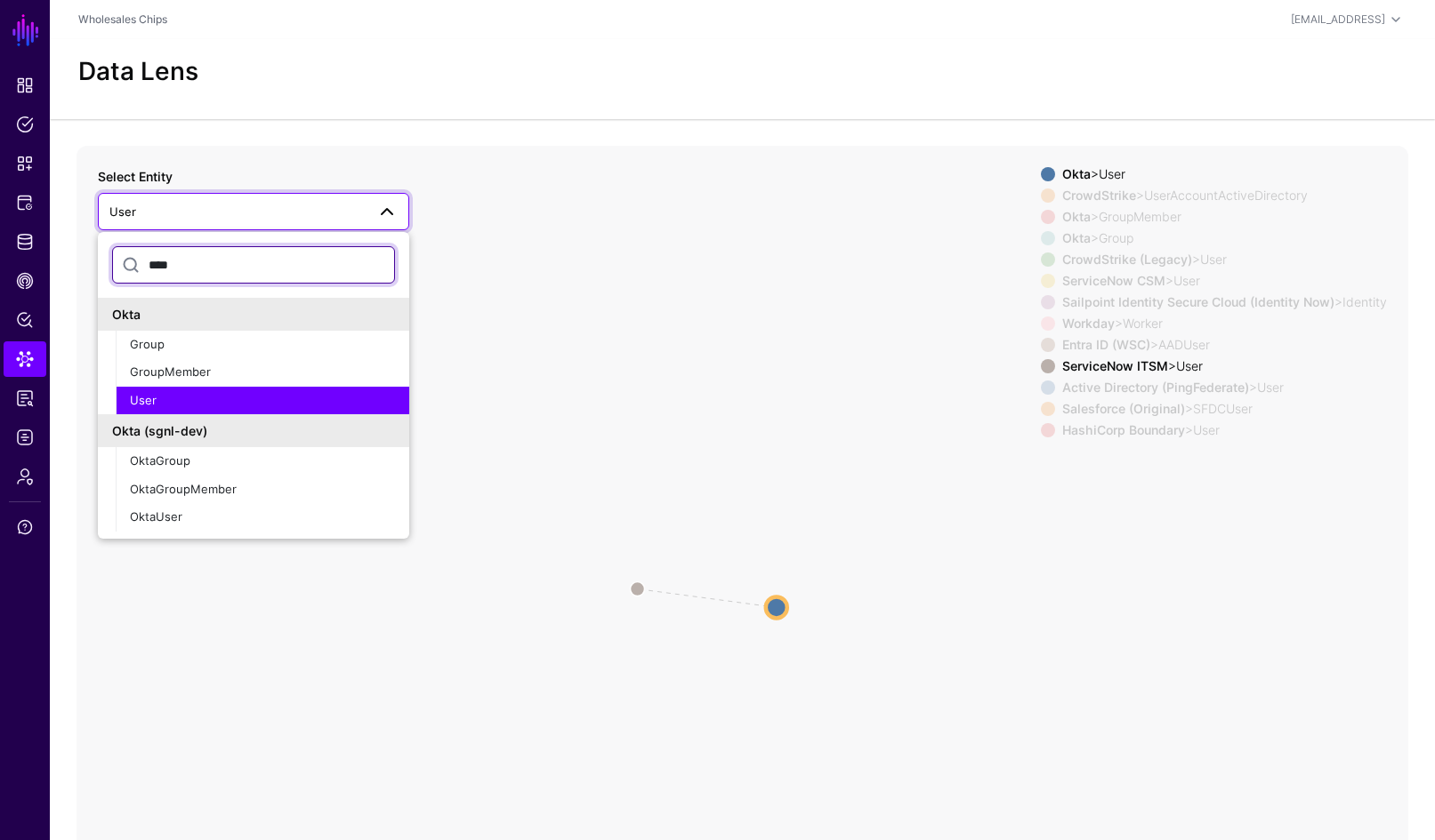
type input "****"
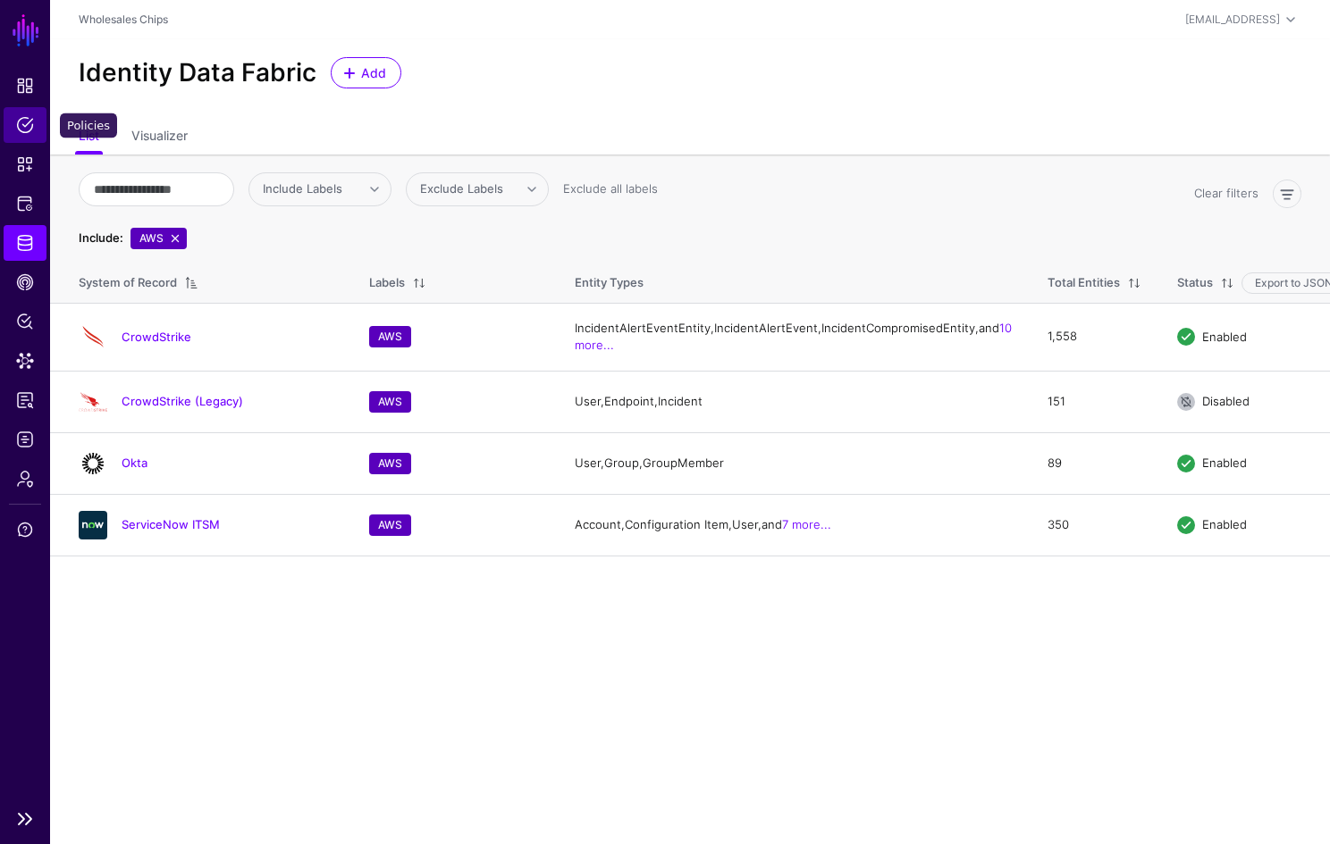
click at [34, 121] on link "Policies" at bounding box center [25, 125] width 43 height 36
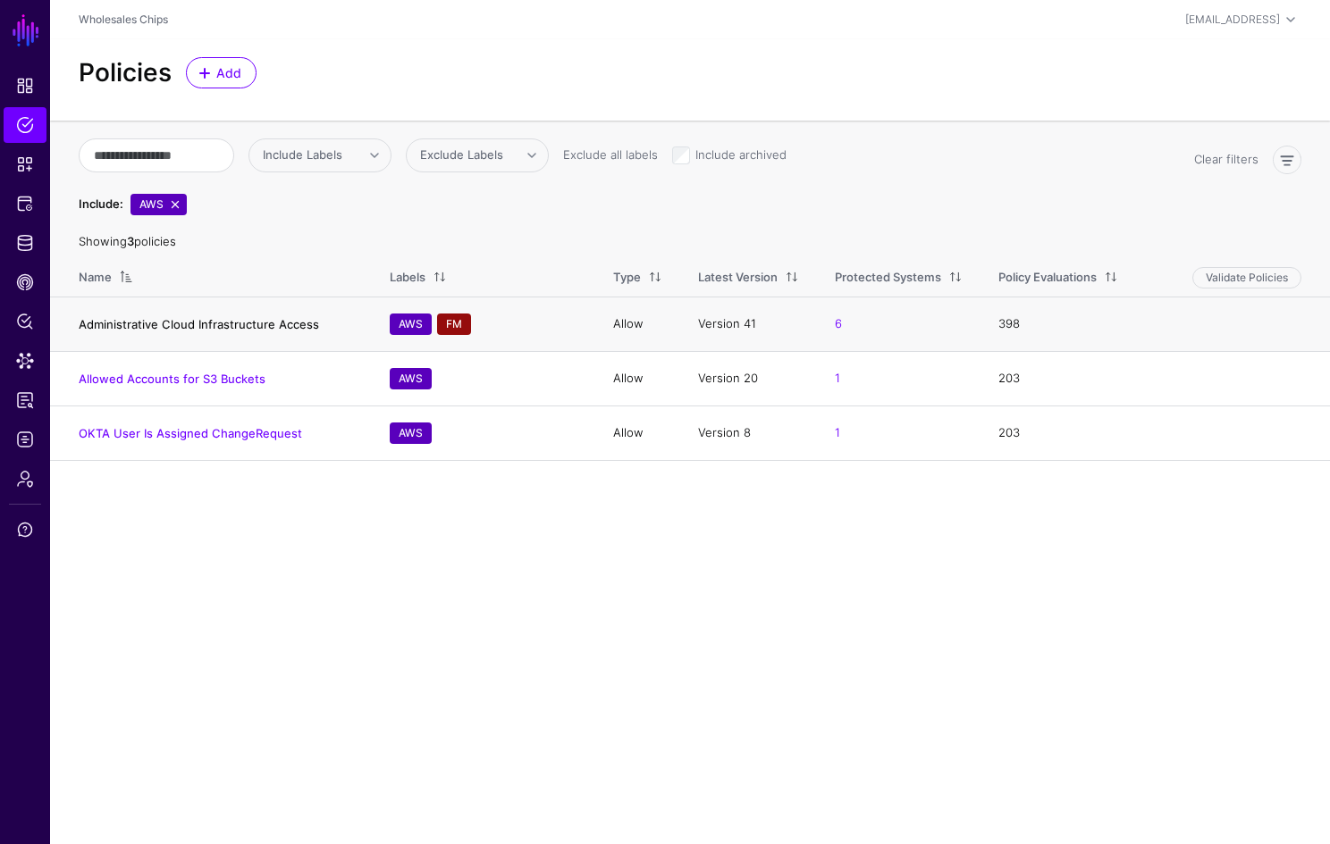
click at [260, 325] on link "Administrative Cloud Infrastructure Access" at bounding box center [199, 324] width 240 height 14
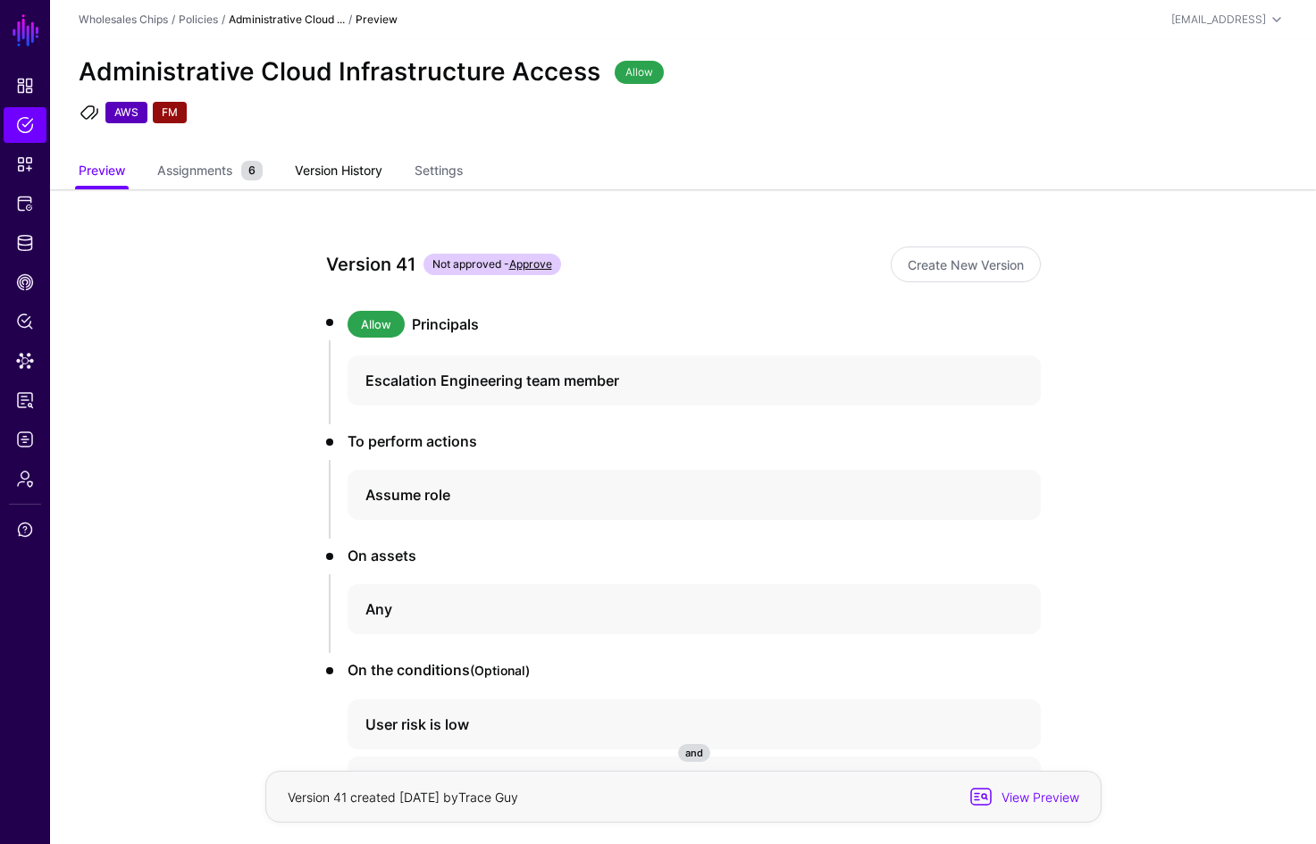
click at [382, 177] on link "Version History" at bounding box center [339, 172] width 88 height 34
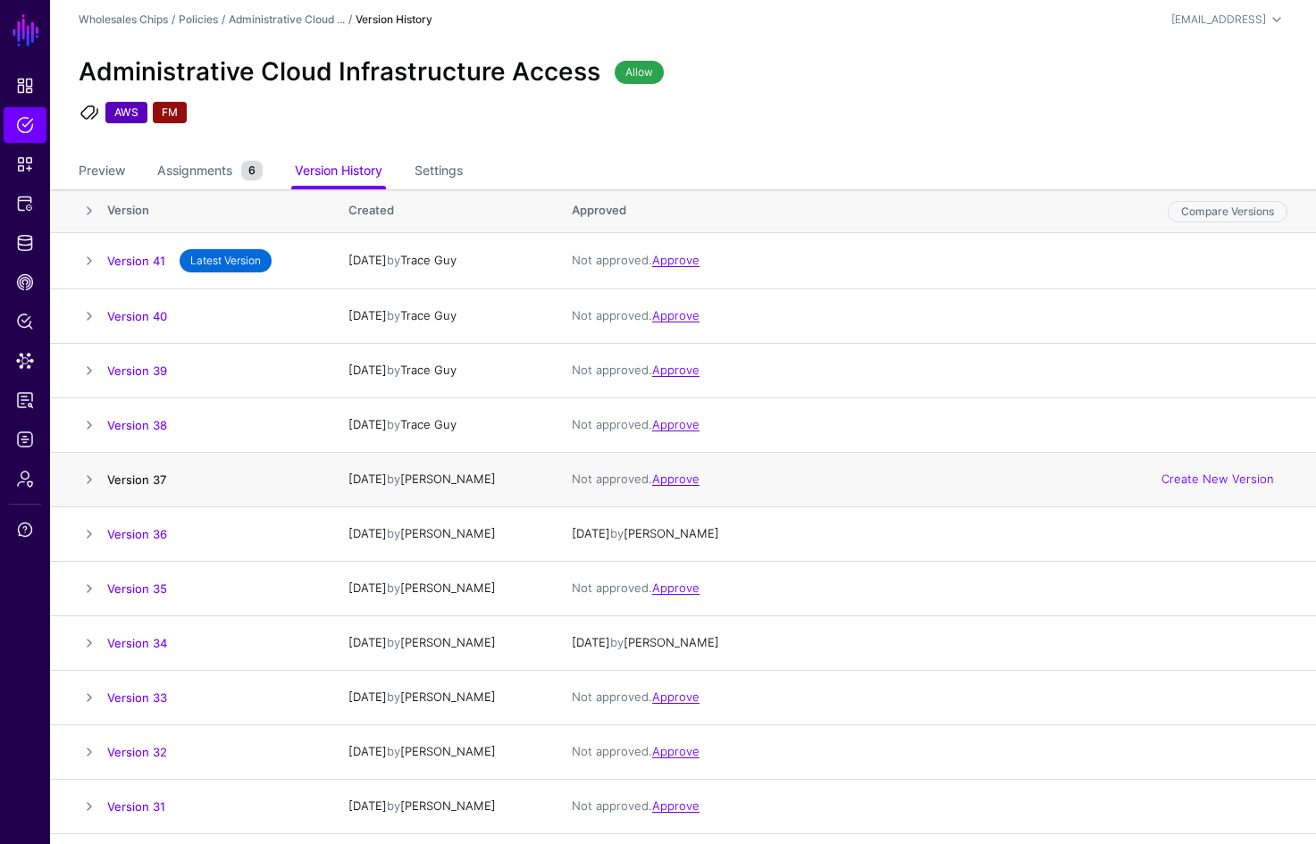
click at [155, 479] on link "Version 37" at bounding box center [136, 481] width 59 height 14
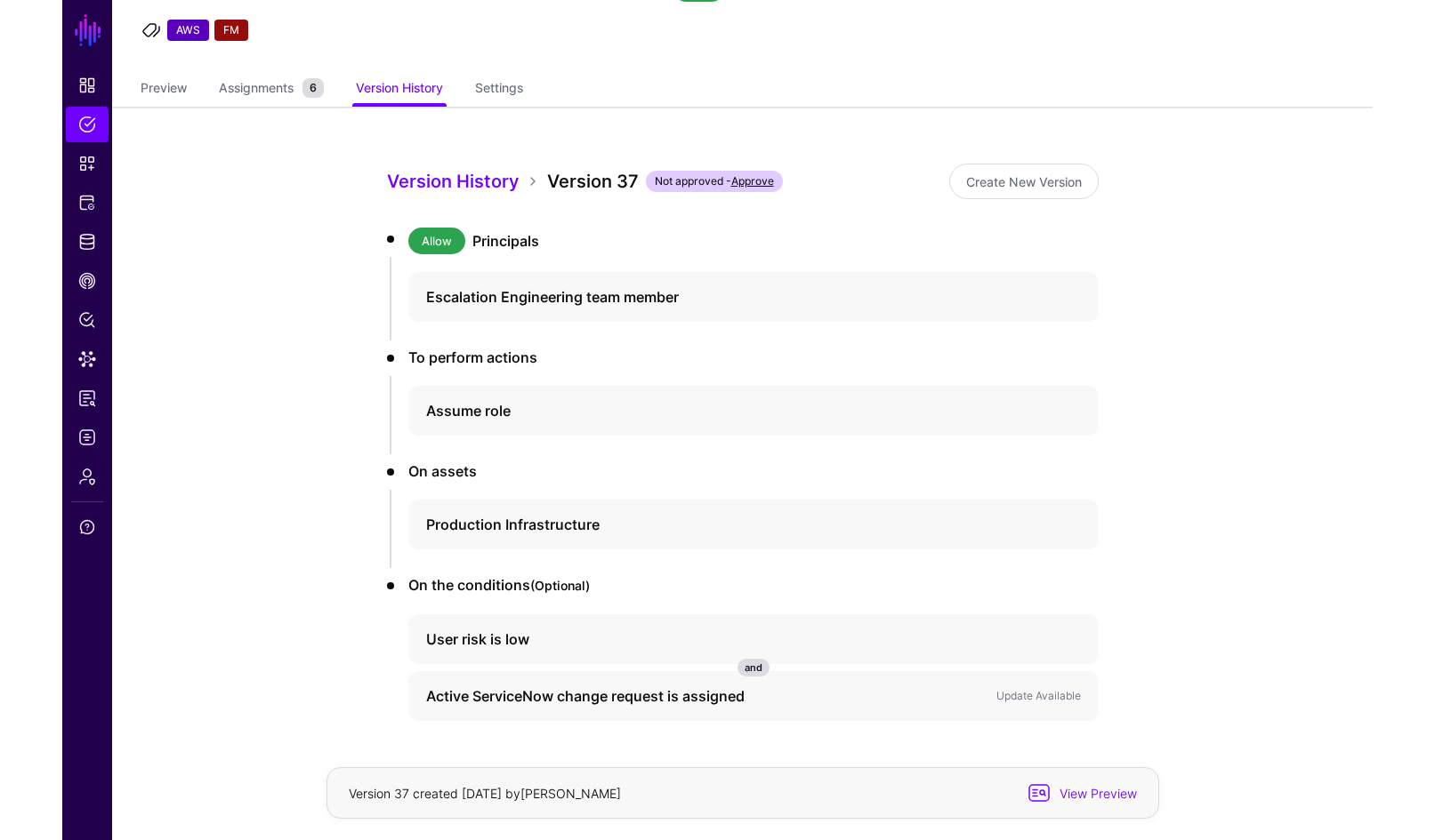
scroll to position [144, 0]
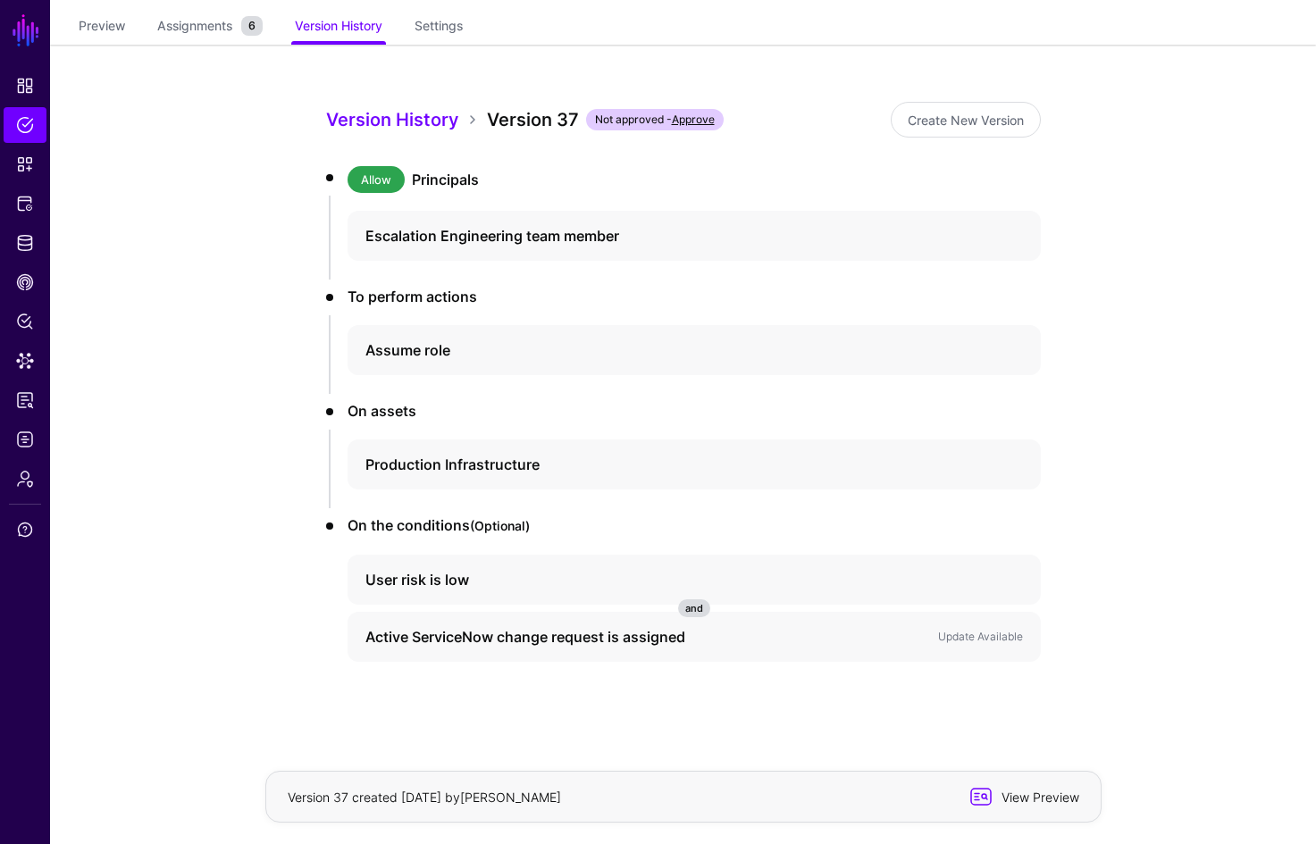
click at [1042, 793] on span "View Preview" at bounding box center [1039, 797] width 88 height 19
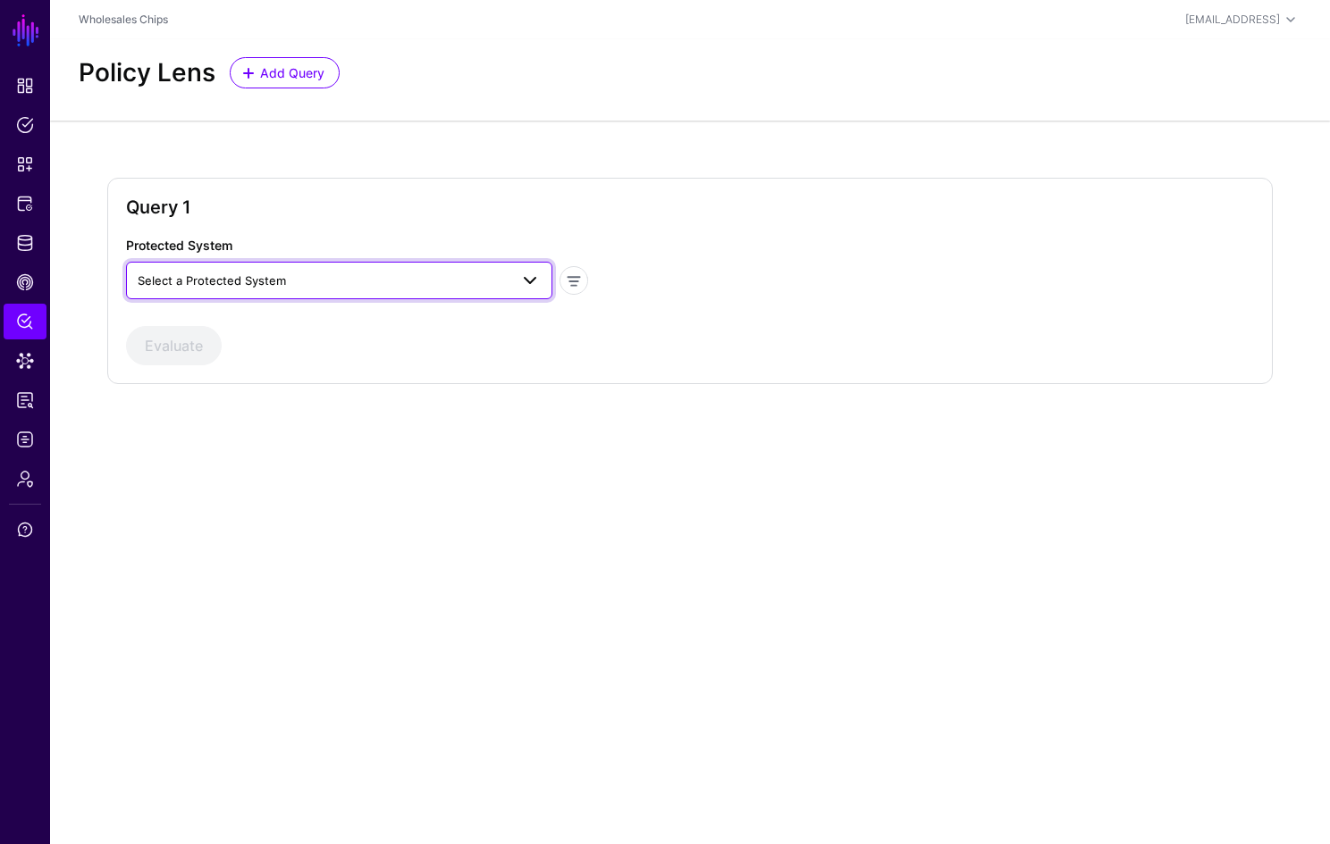
click at [449, 280] on span "Select a Protected System" at bounding box center [323, 281] width 371 height 20
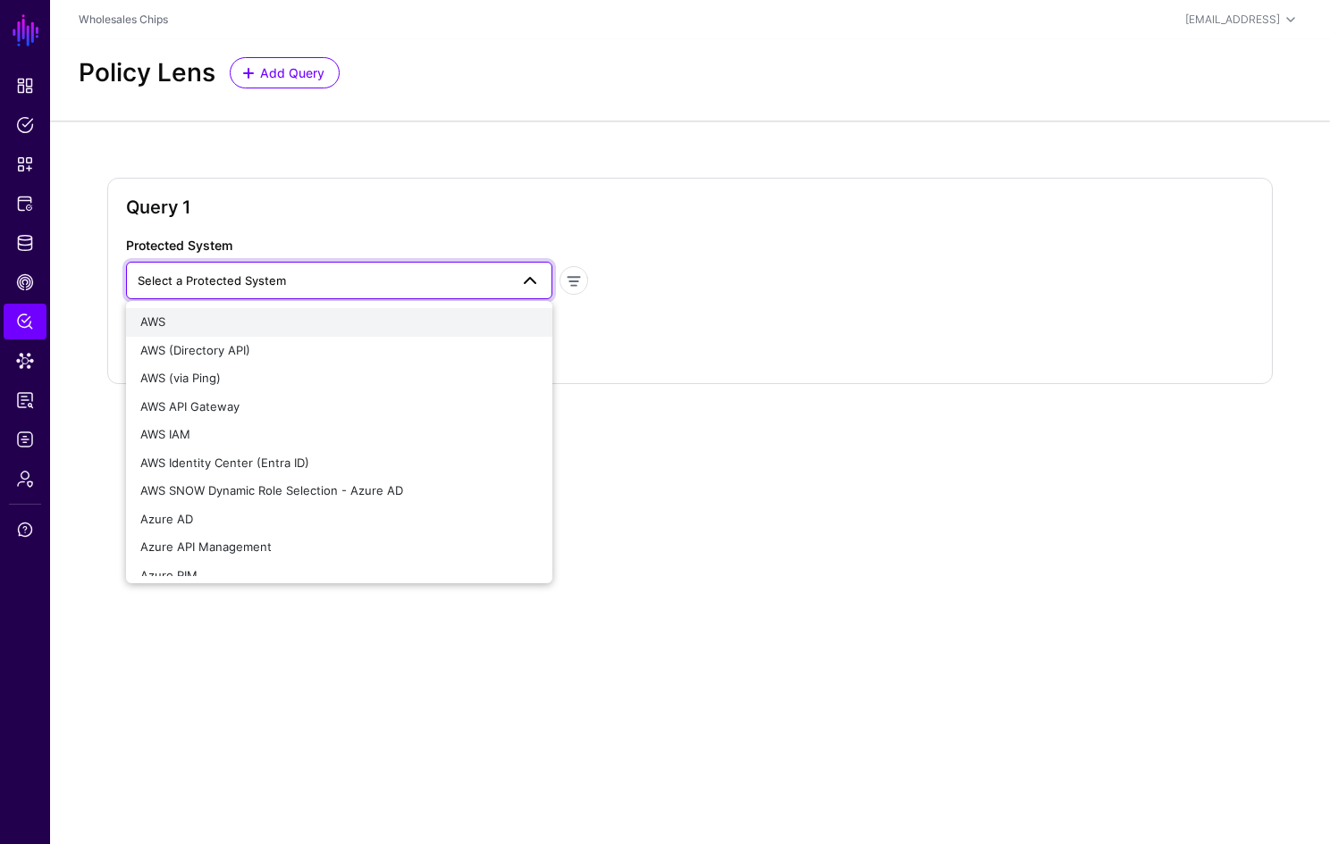
click at [416, 315] on div "AWS" at bounding box center [339, 323] width 398 height 18
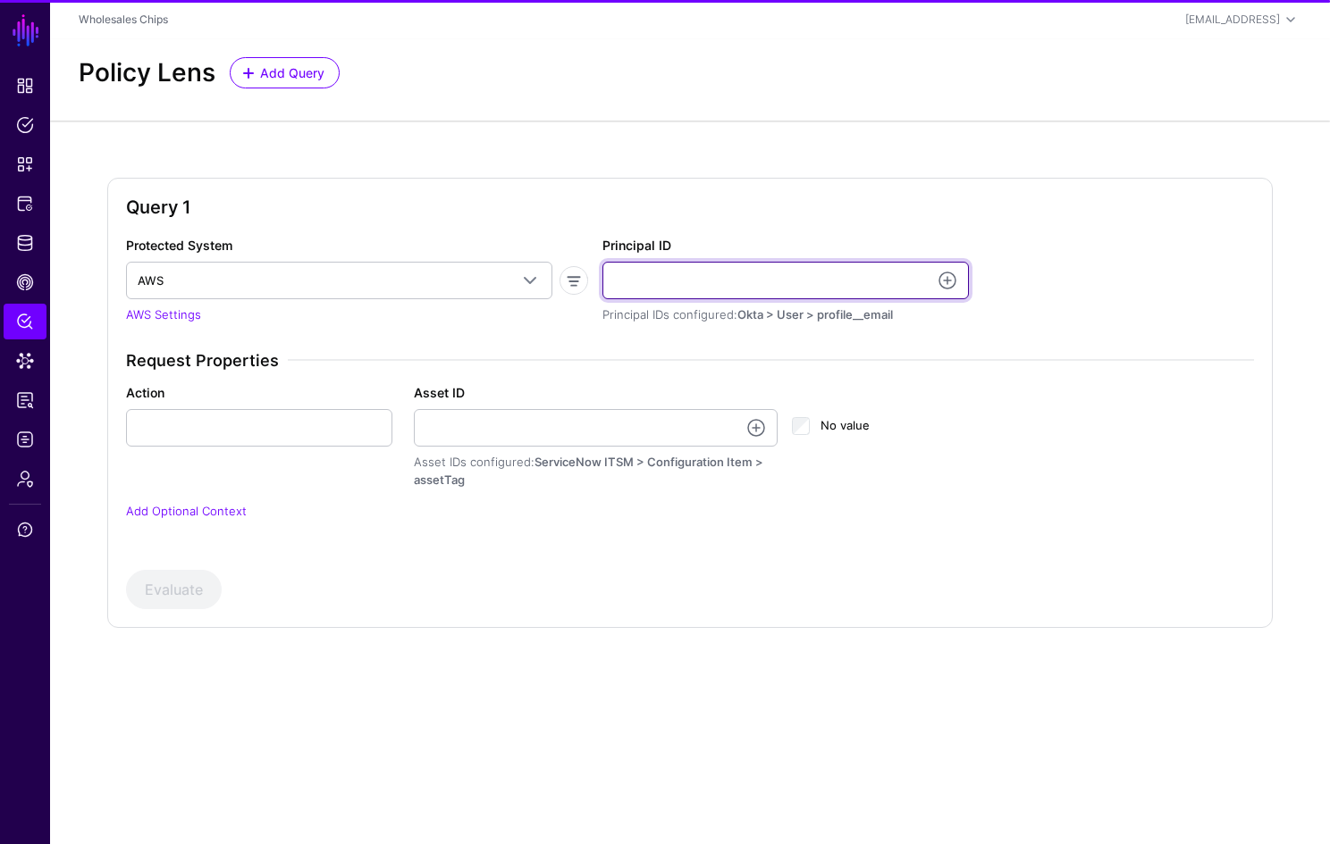
click at [722, 274] on input "Principal ID" at bounding box center [785, 281] width 366 height 38
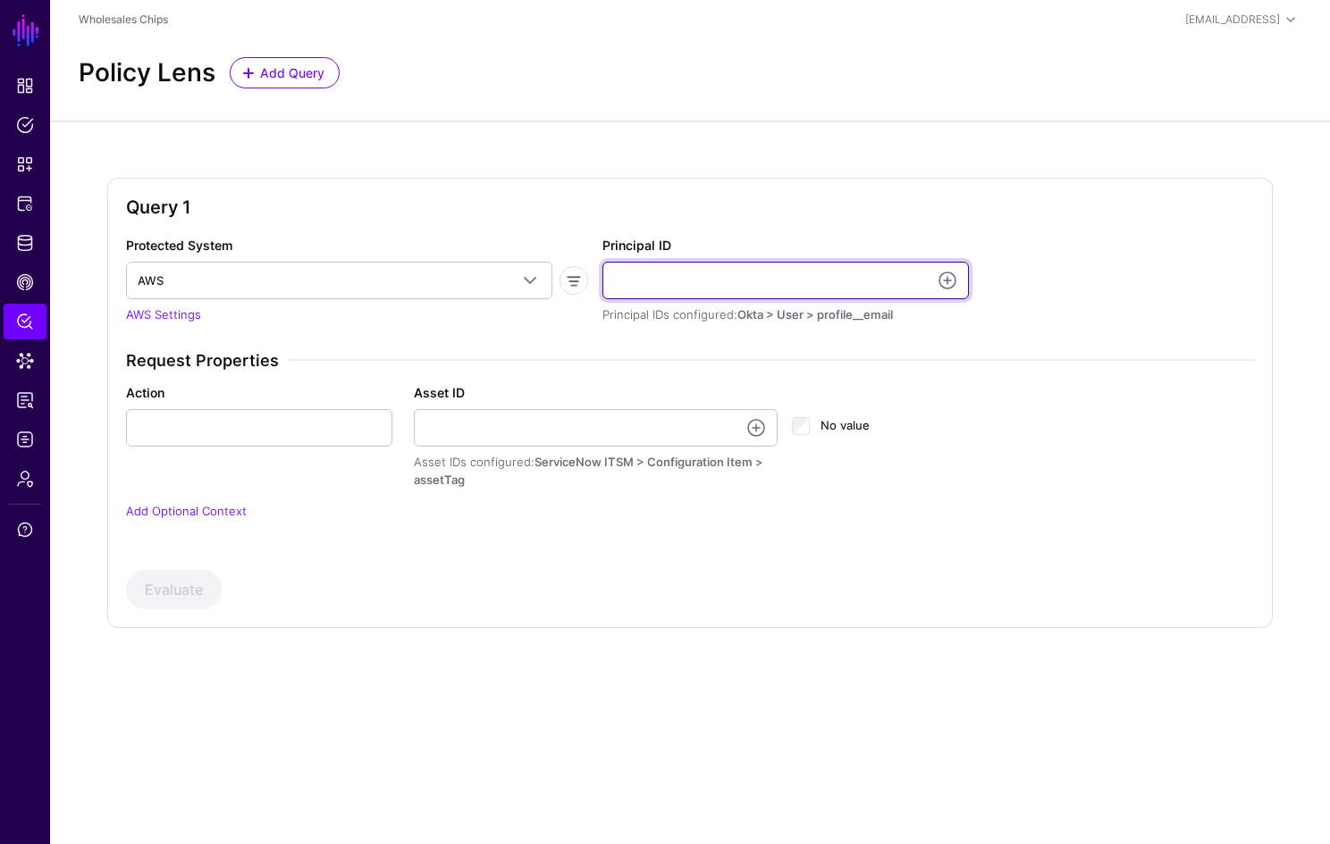
click at [673, 280] on input "Principal ID" at bounding box center [785, 281] width 366 height 38
click at [668, 298] on input "Principal ID" at bounding box center [785, 281] width 366 height 38
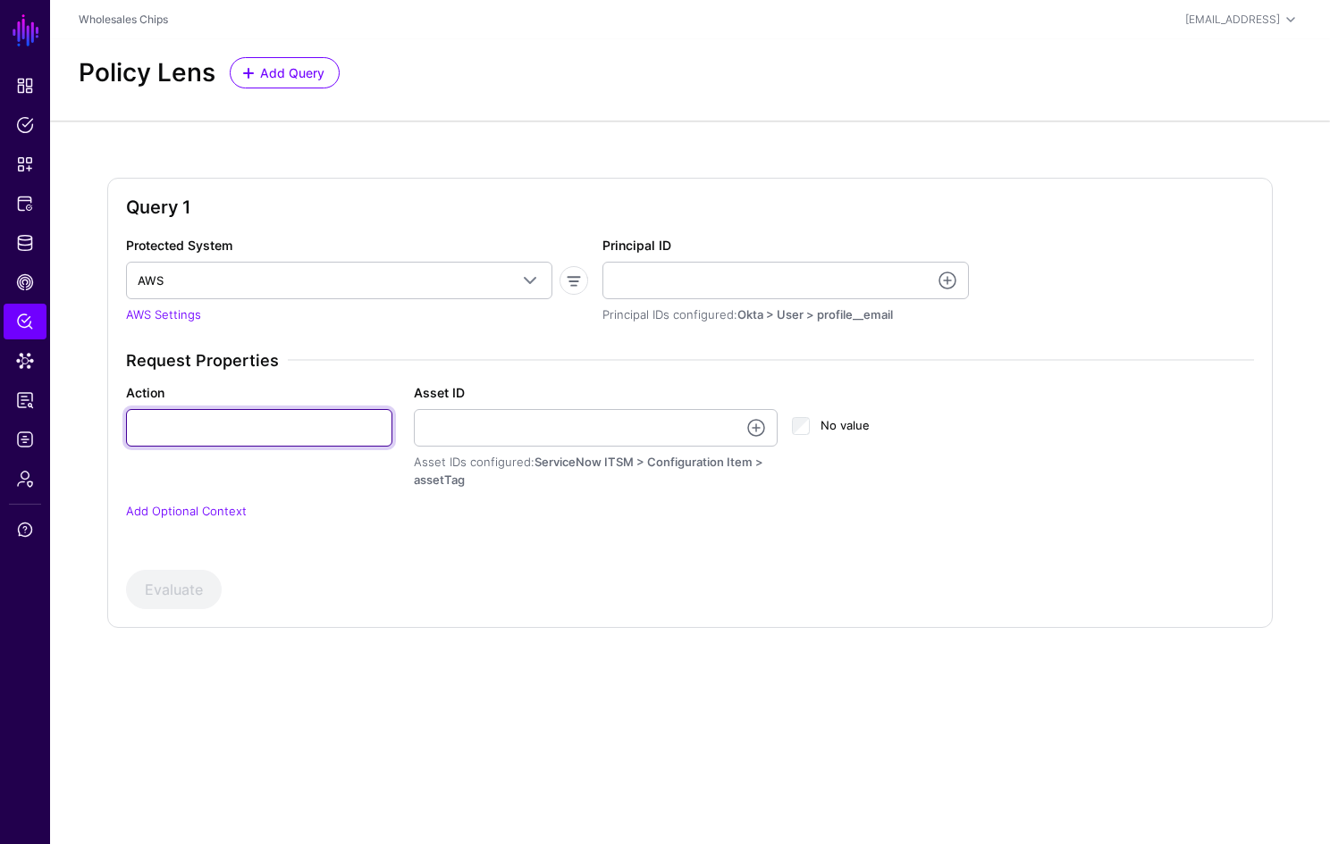
click at [283, 435] on input "Action" at bounding box center [259, 428] width 266 height 38
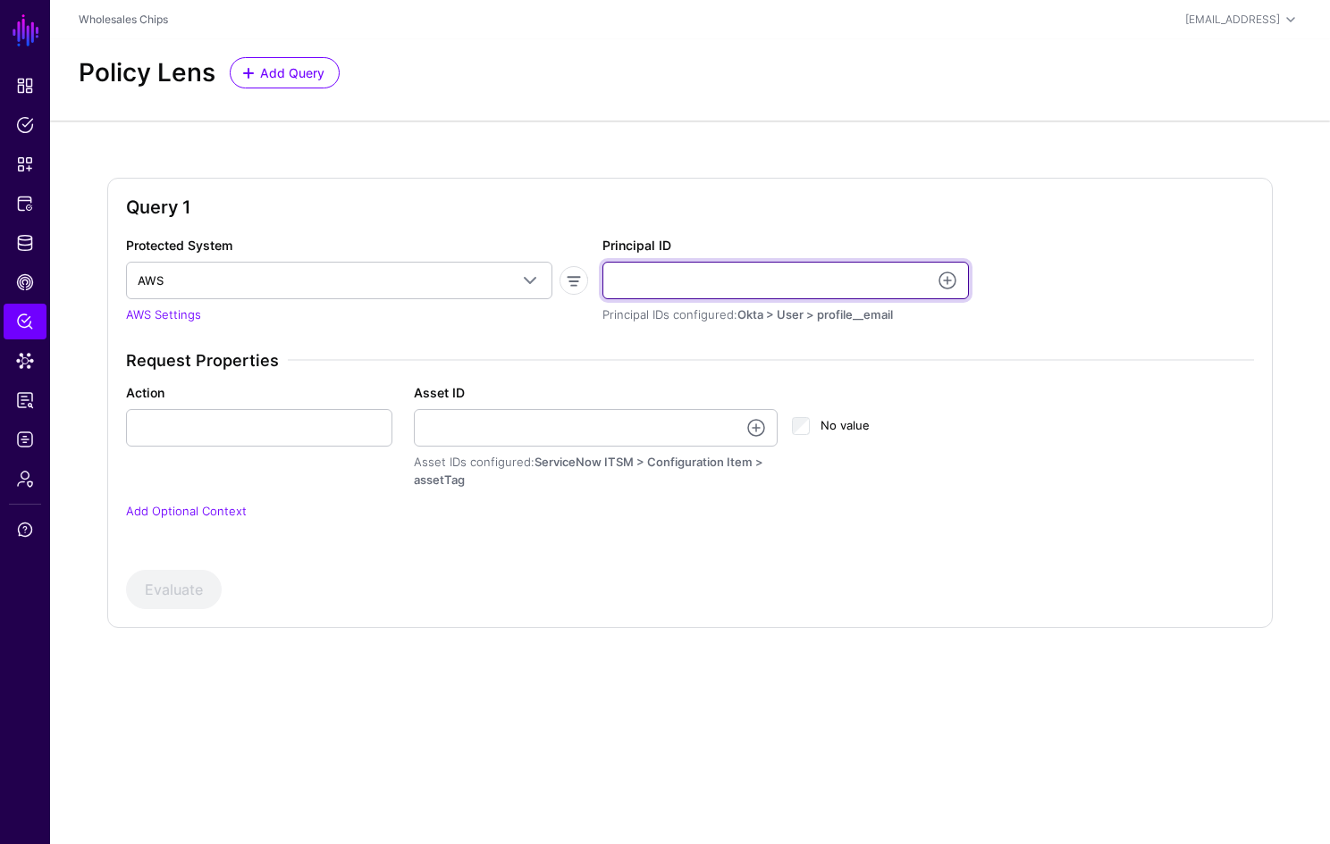
click at [708, 280] on input "Principal ID" at bounding box center [785, 281] width 366 height 38
click at [640, 282] on input "Principal ID" at bounding box center [785, 281] width 366 height 38
click at [683, 285] on input "Principal ID" at bounding box center [785, 281] width 366 height 38
paste input "**********"
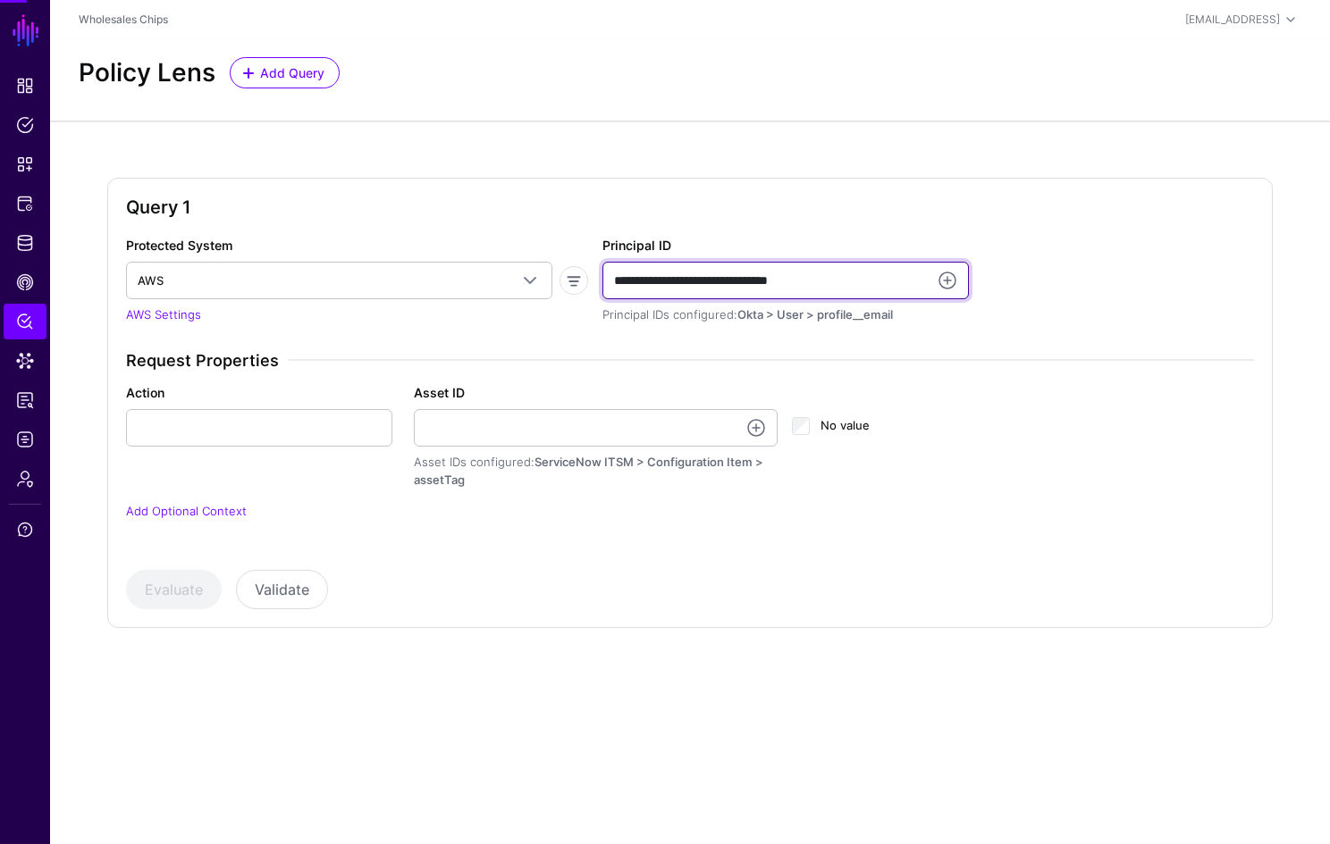
type input "**********"
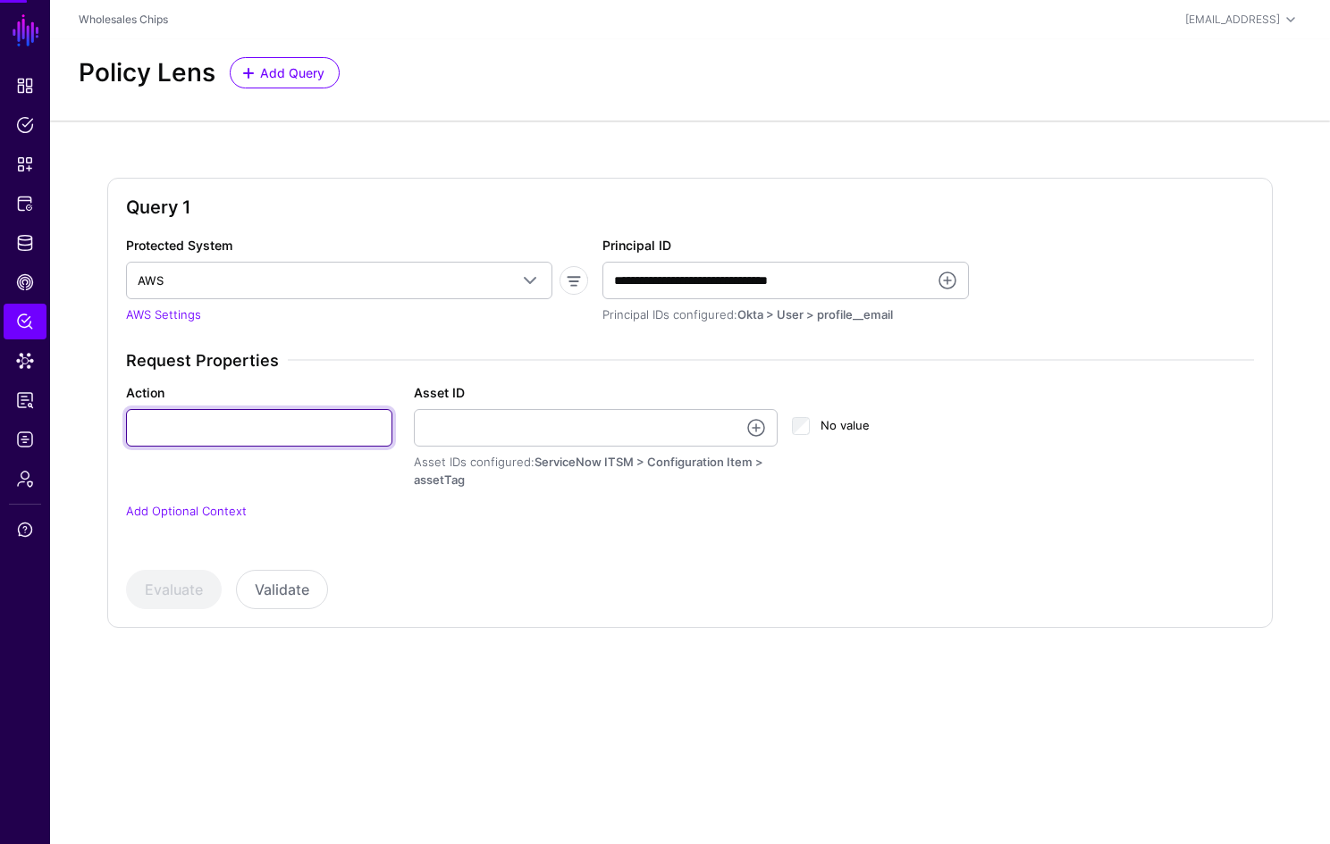
click at [344, 437] on input "Action" at bounding box center [259, 428] width 266 height 38
drag, startPoint x: 198, startPoint y: 424, endPoint x: -4, endPoint y: 419, distance: 202.0
click at [0, 419] on html "SGNL Dashboard Policies Snippets Protected Systems Identity Data Fabric CAEP Hu…" at bounding box center [665, 422] width 1330 height 844
type input "**********"
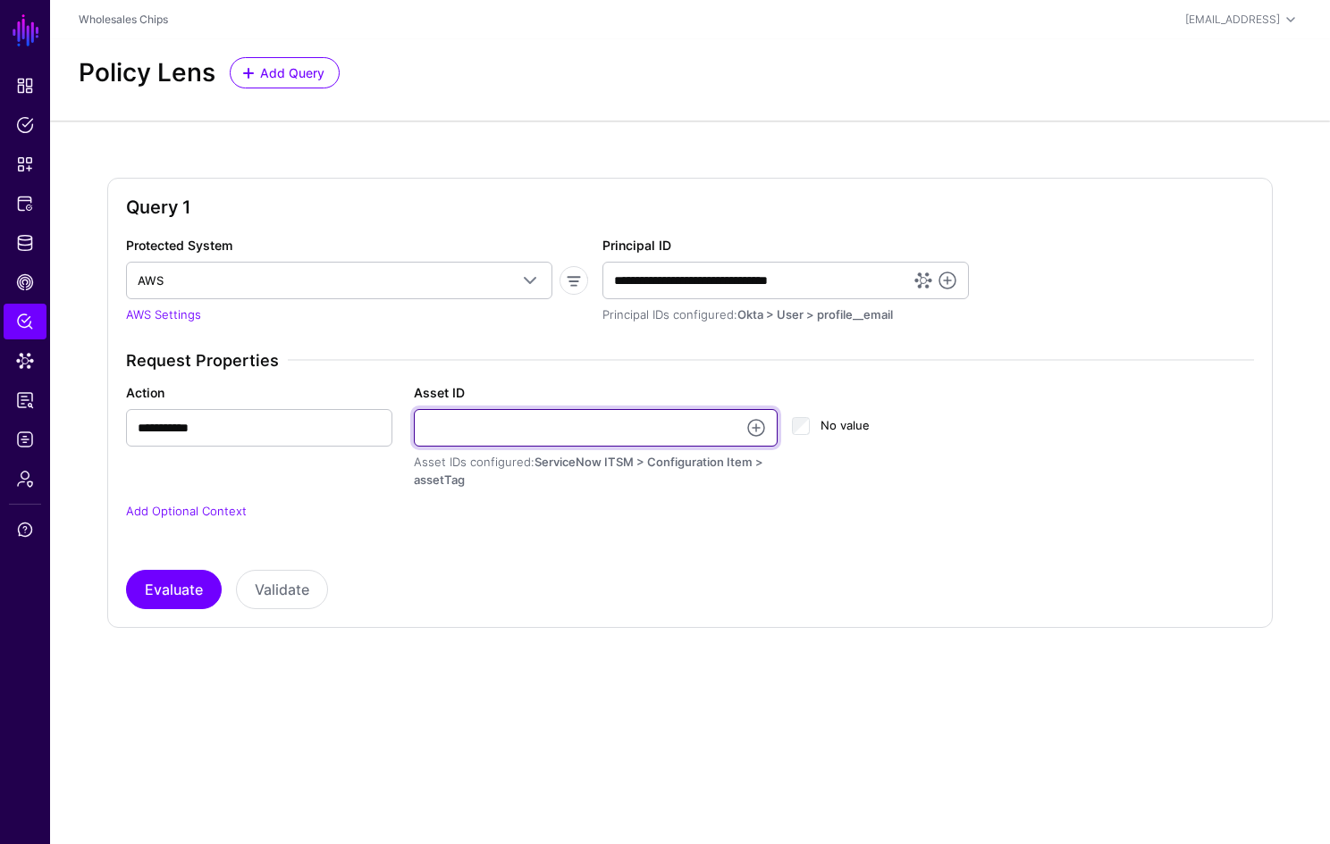
click at [490, 426] on input "Asset ID" at bounding box center [596, 428] width 364 height 38
paste input "**********"
type input "**********"
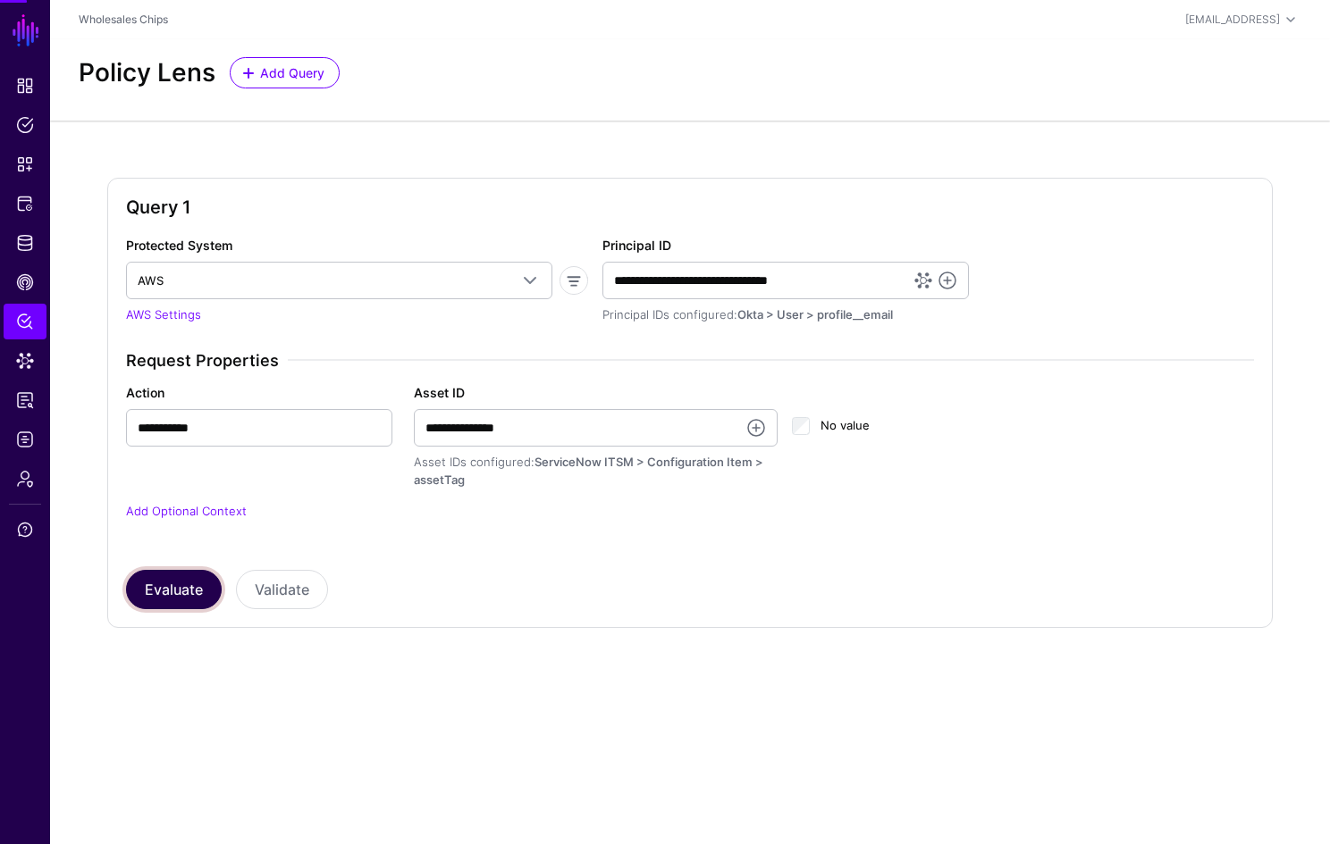
click at [194, 595] on button "Evaluate" at bounding box center [174, 589] width 96 height 39
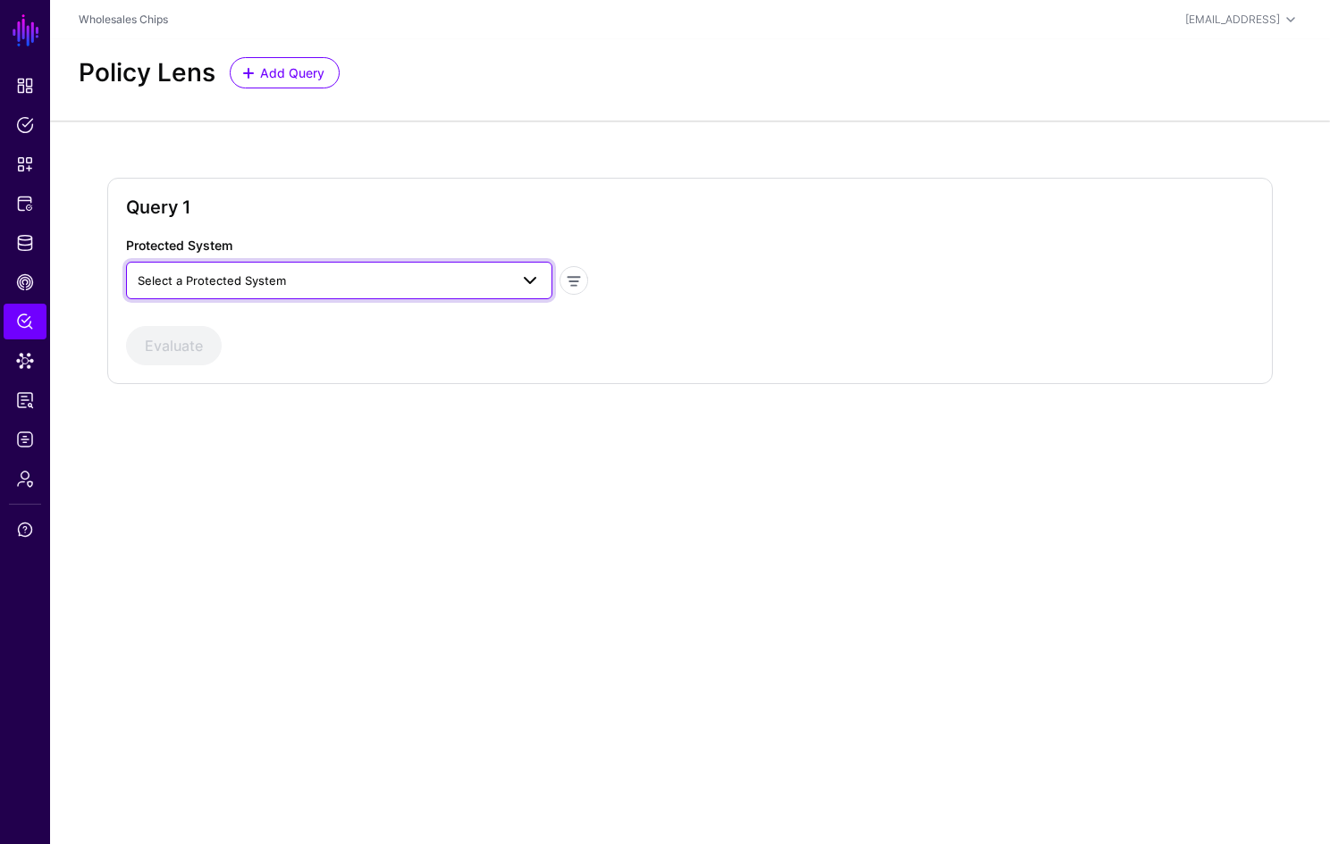
click at [382, 274] on span "Select a Protected System" at bounding box center [323, 281] width 371 height 20
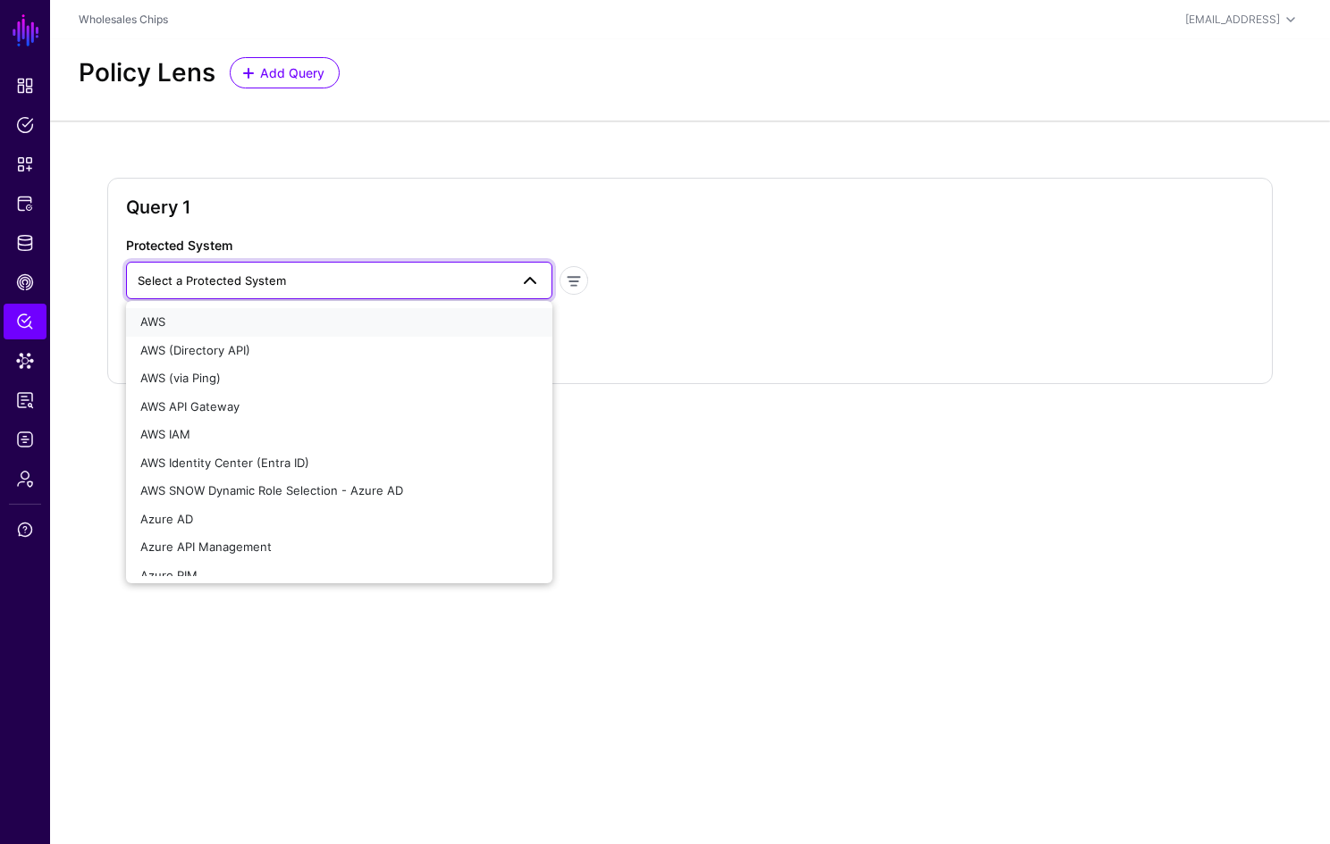
click at [309, 327] on div "AWS" at bounding box center [339, 323] width 398 height 18
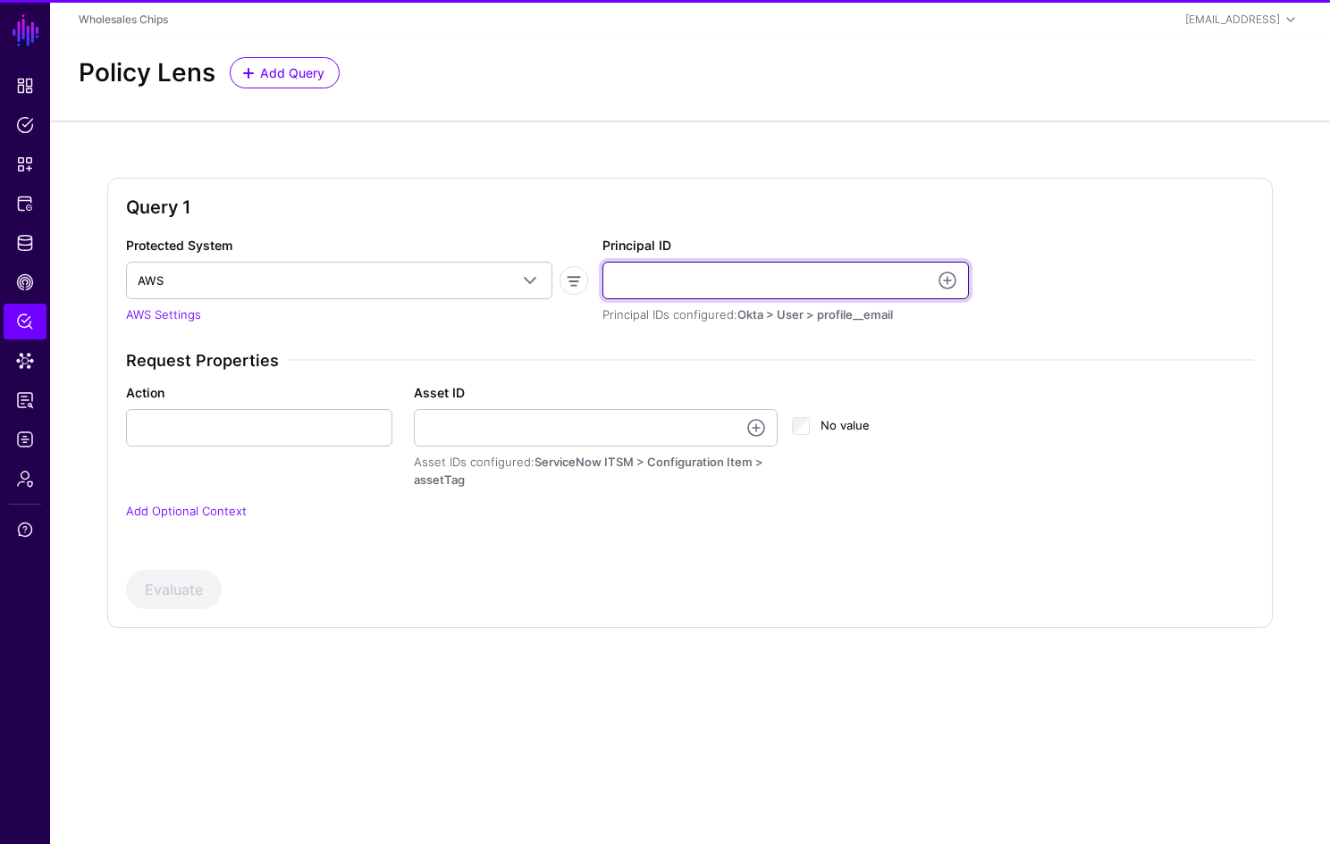
click at [772, 278] on input "Principal ID" at bounding box center [785, 281] width 366 height 38
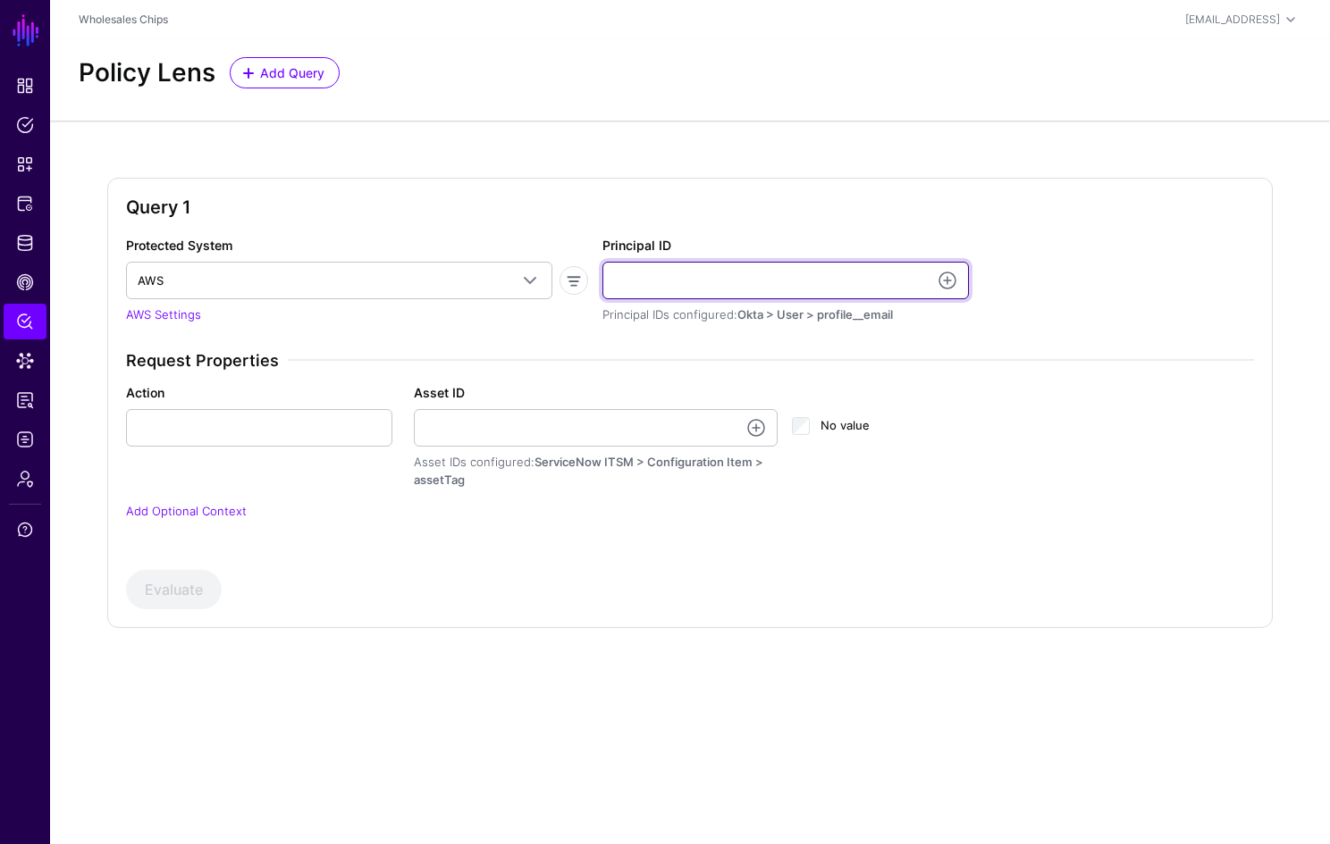
click at [675, 279] on input "Principal ID" at bounding box center [785, 281] width 366 height 38
click at [752, 279] on input "Principal ID" at bounding box center [785, 281] width 366 height 38
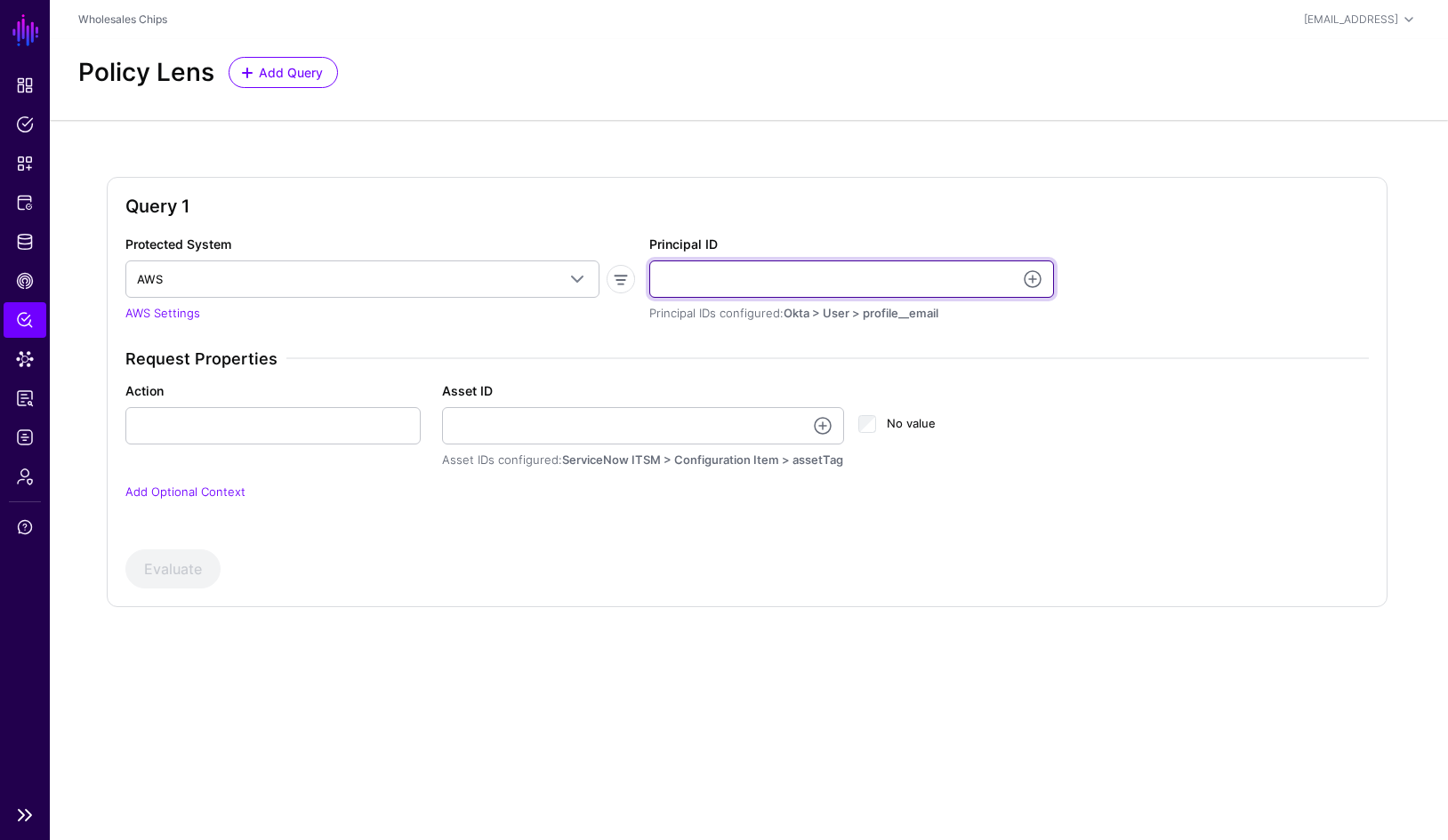
paste input "**********"
type input "**********"
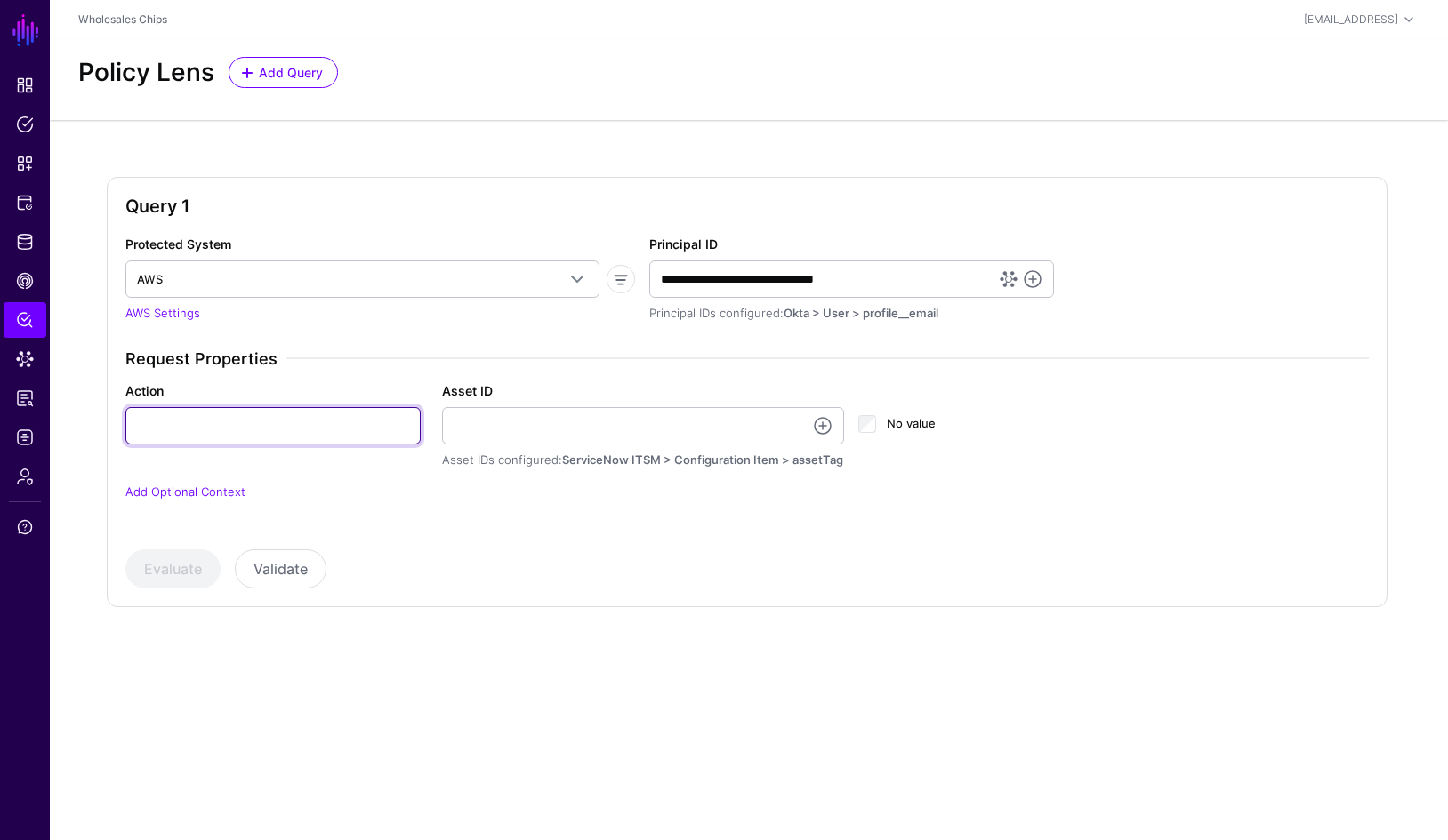
click at [352, 423] on input "Action" at bounding box center [273, 426] width 296 height 38
paste input "**********"
type input "**********"
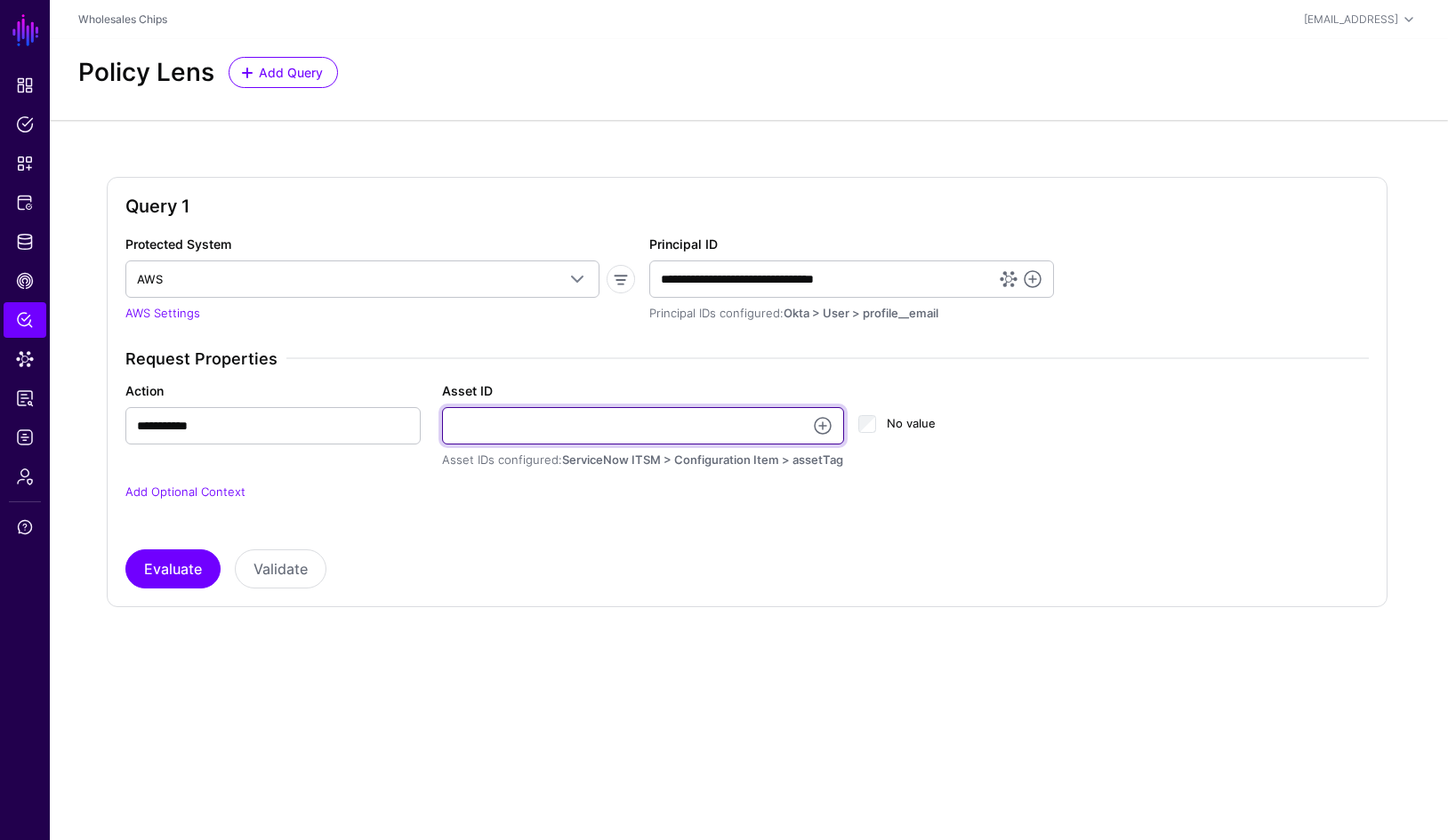
click at [682, 430] on input "Asset ID" at bounding box center [643, 426] width 403 height 38
paste input "**********"
type input "**********"
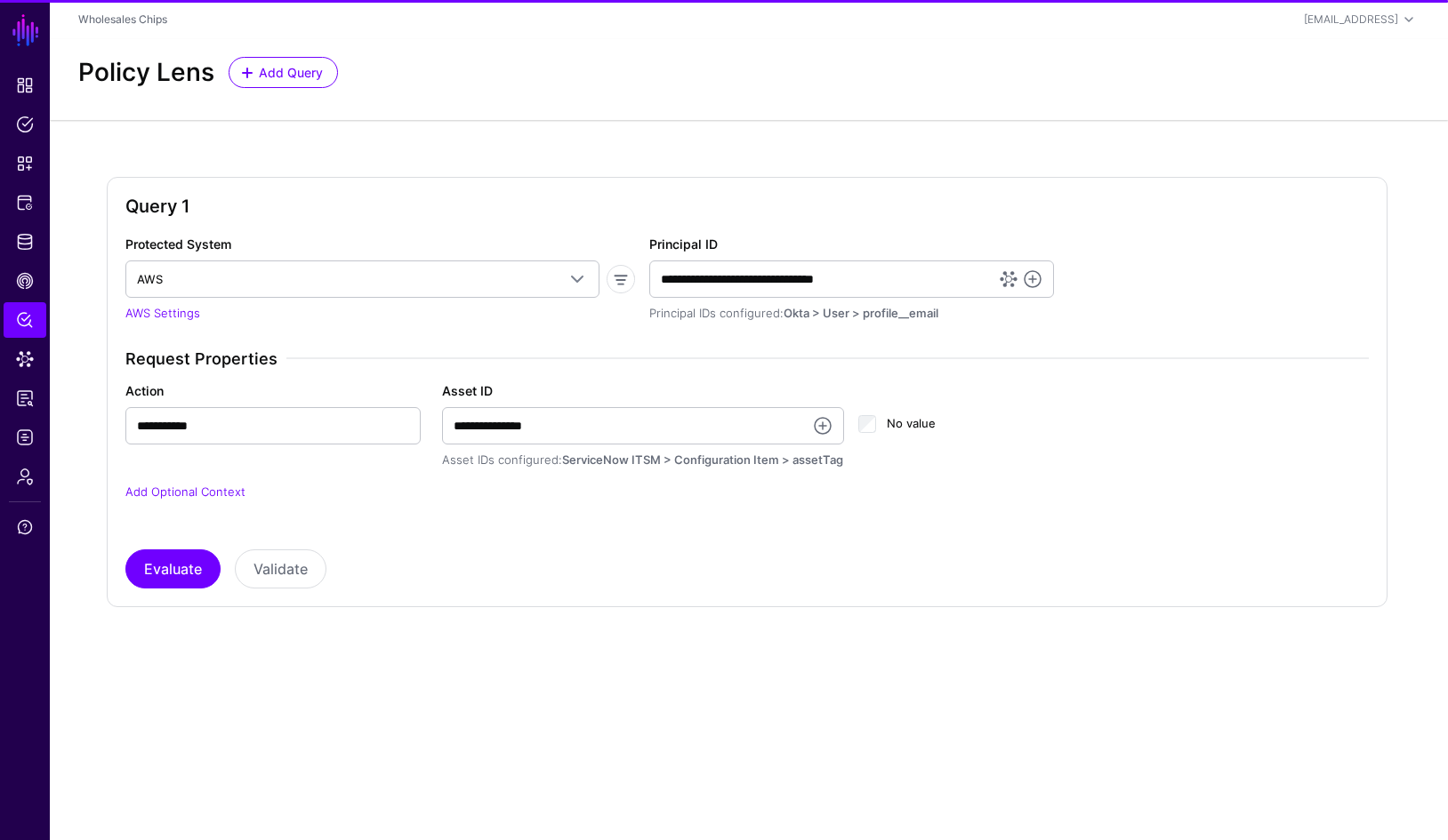
click at [644, 531] on div "Protected System AWS AWS AWS (Directory API) AWS (via Ping) AWS API Gateway AWS…" at bounding box center [746, 412] width 1243 height 354
